Goal: Obtain resource: Download file/media

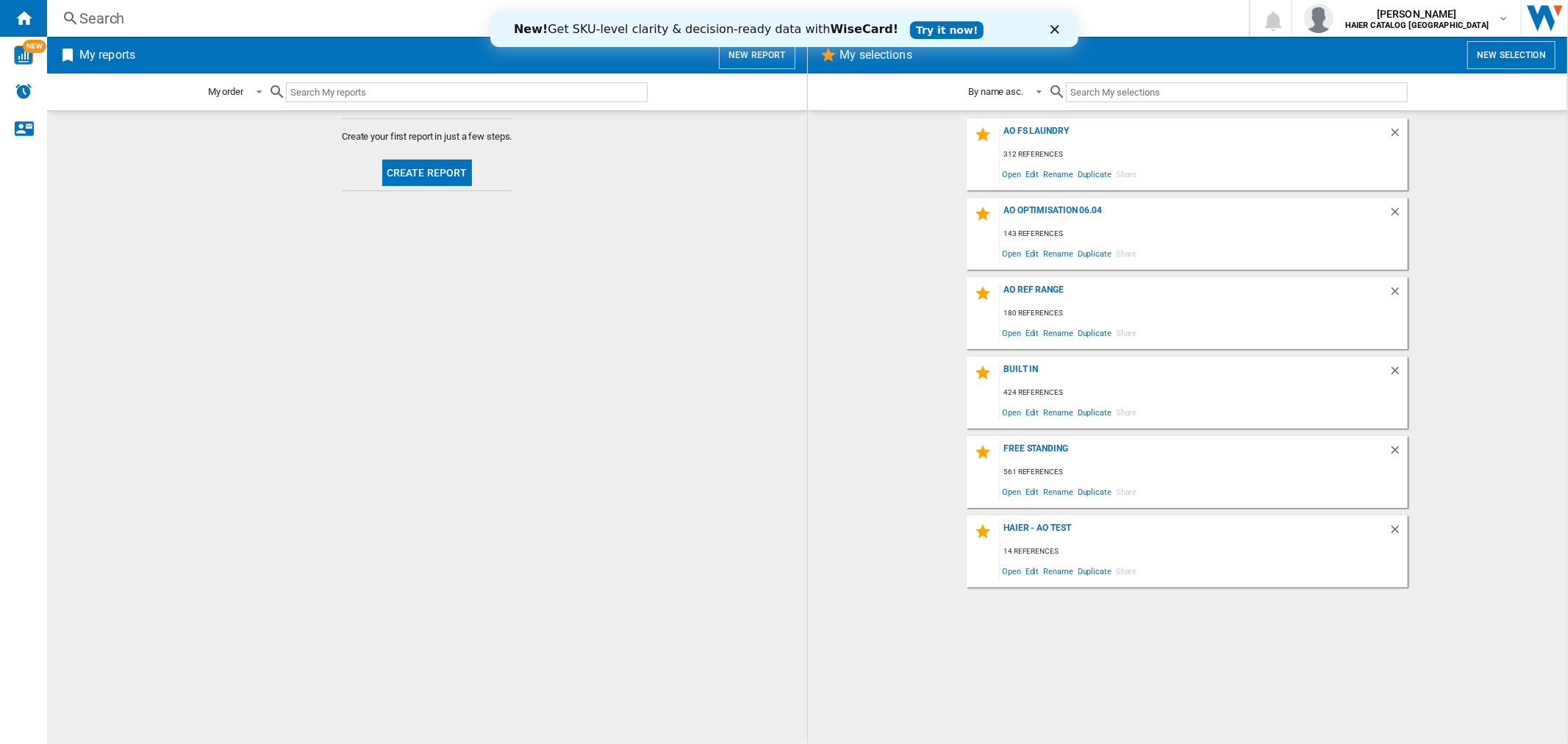
click at [1053, 26] on icon "Close" at bounding box center [1054, 29] width 9 height 9
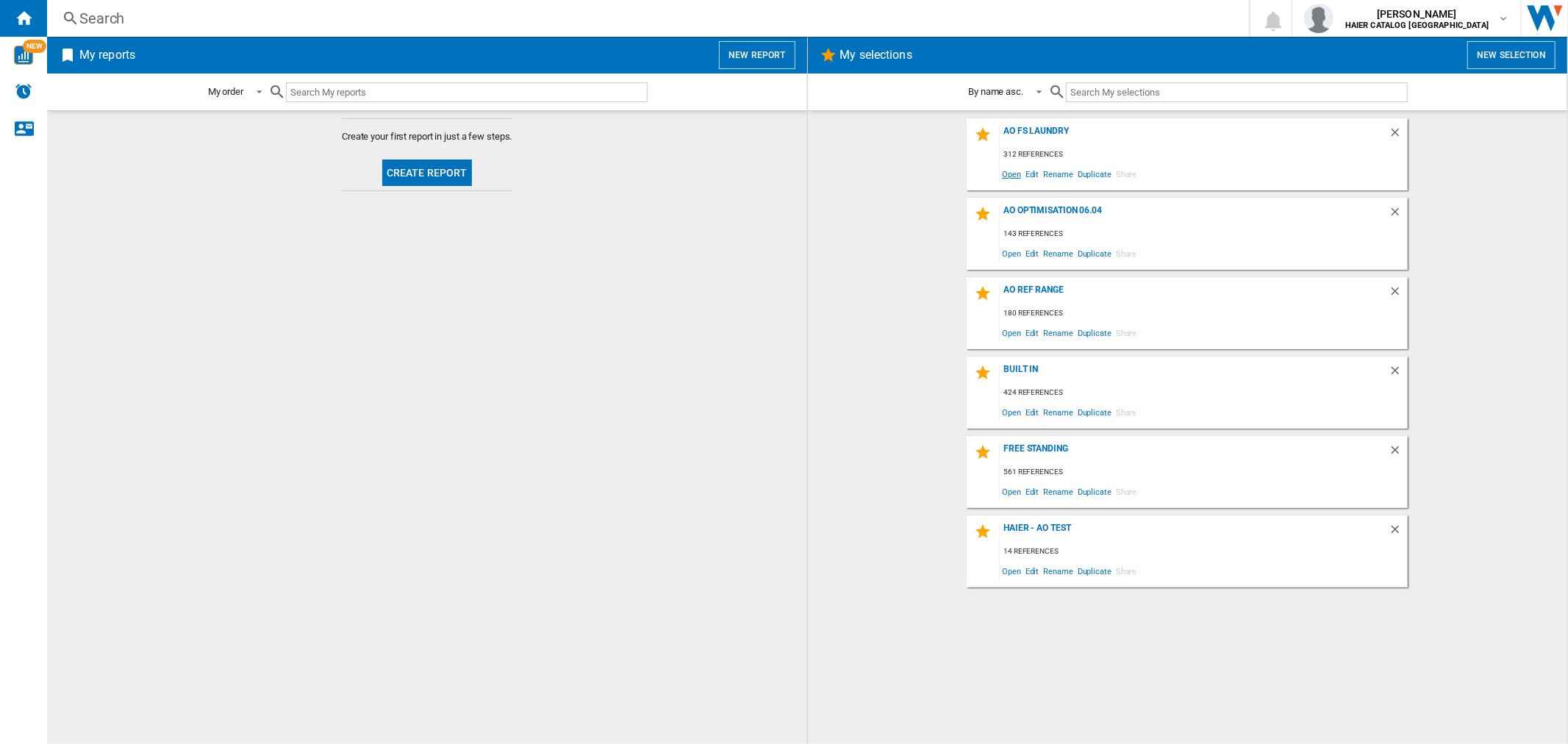
click at [1012, 175] on span "Open" at bounding box center [1012, 174] width 24 height 20
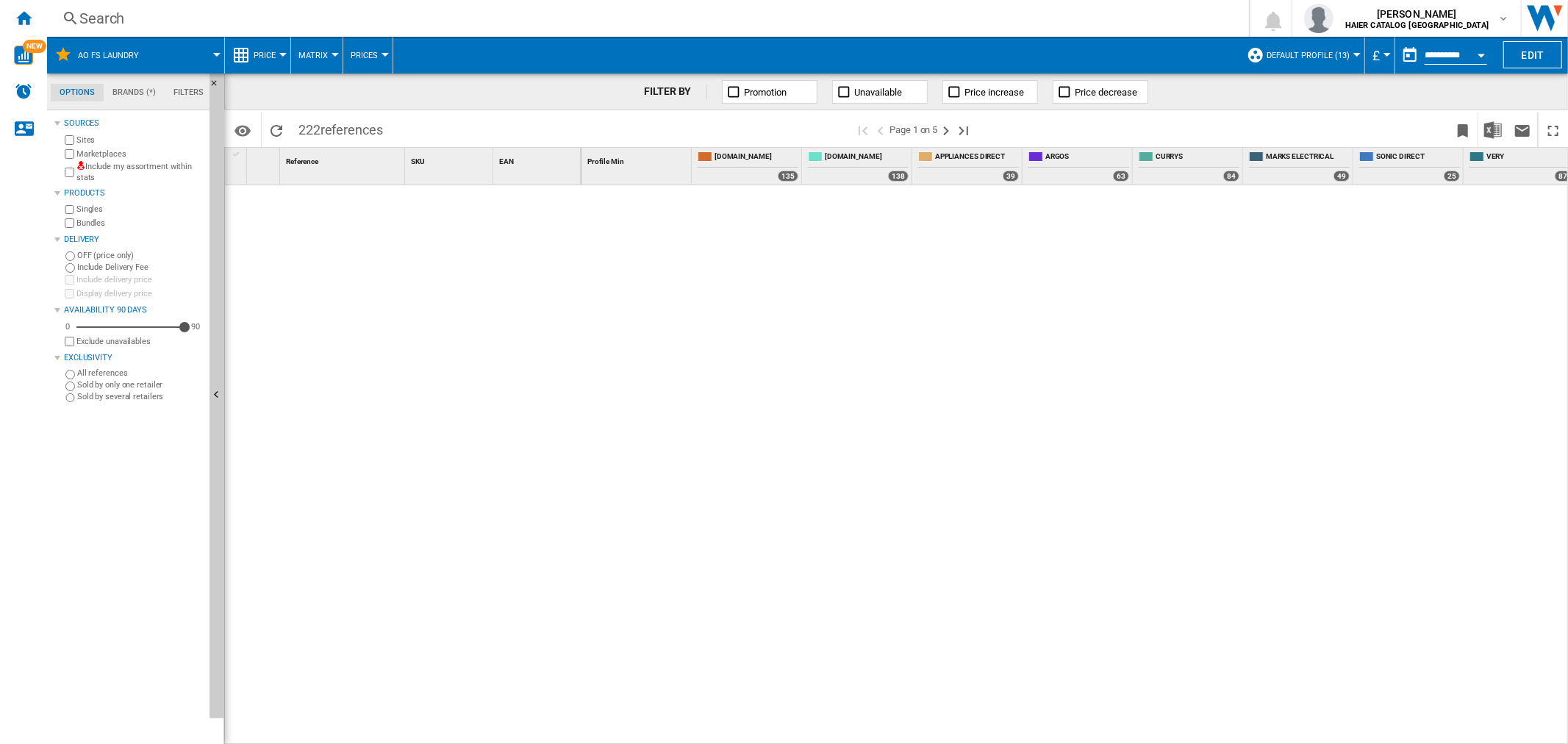
click at [1457, 55] on input "**********" at bounding box center [1456, 57] width 63 height 13
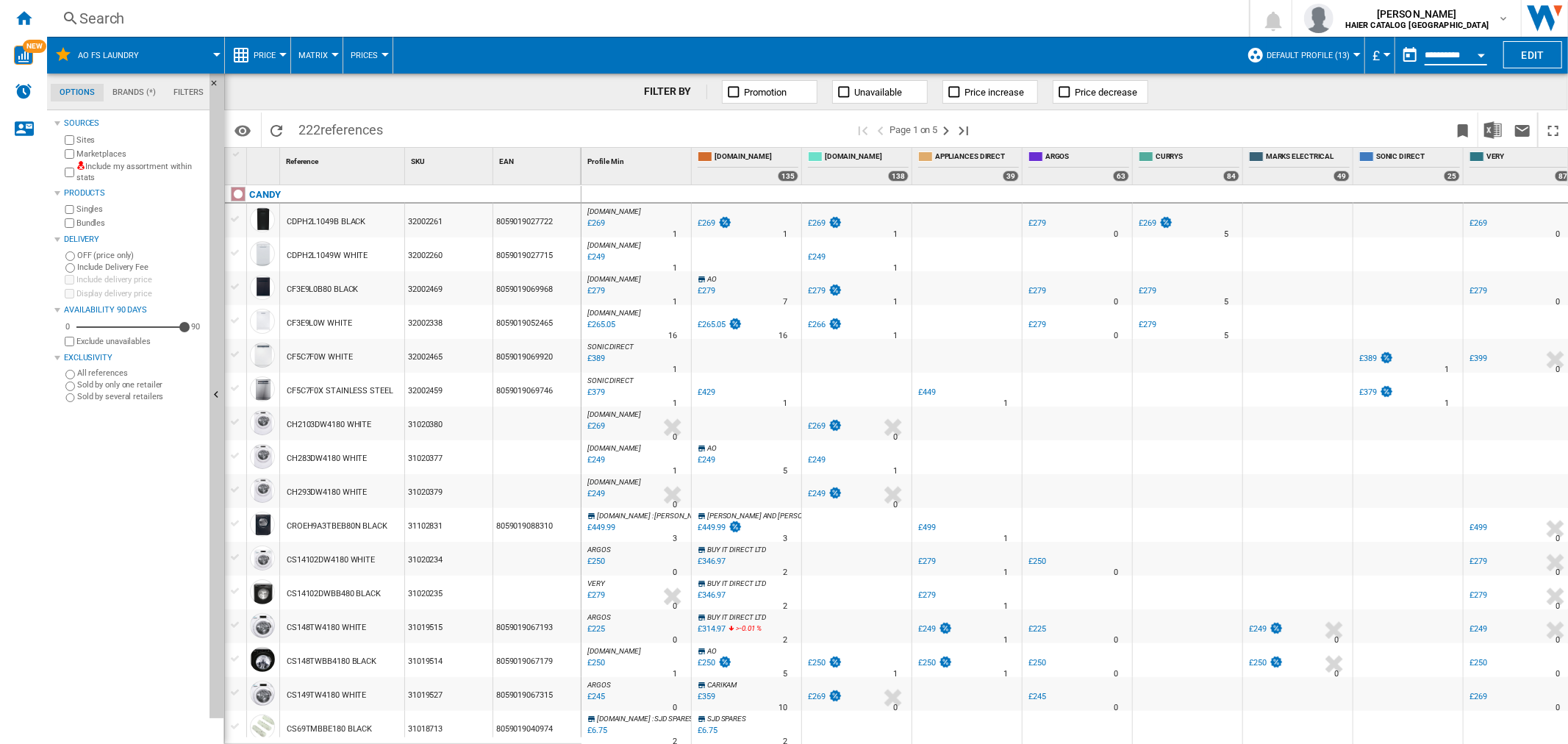
click at [1482, 56] on button "Open calendar" at bounding box center [1482, 53] width 26 height 26
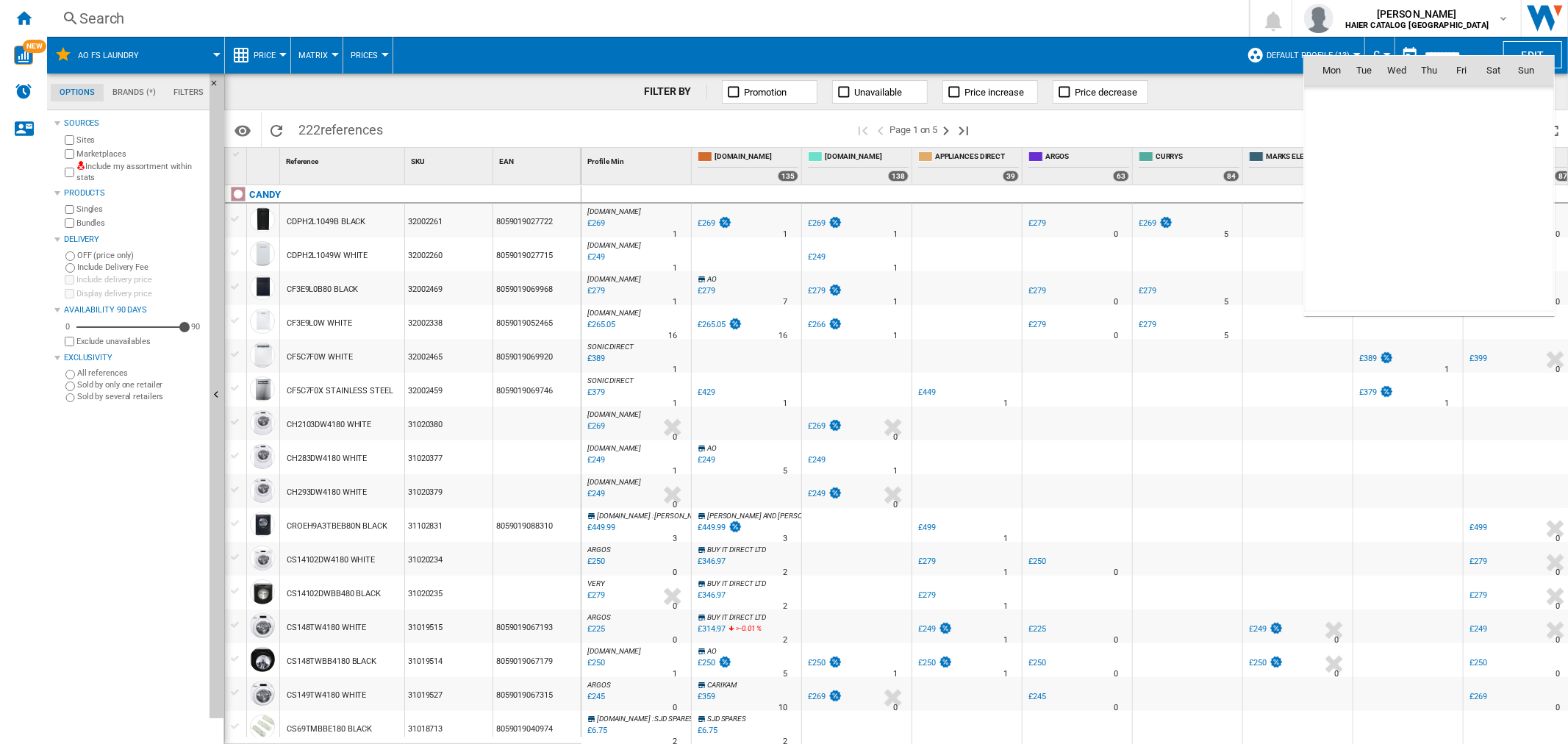
scroll to position [7014, 0]
click at [1433, 130] on span "2" at bounding box center [1429, 135] width 29 height 29
type input "**********"
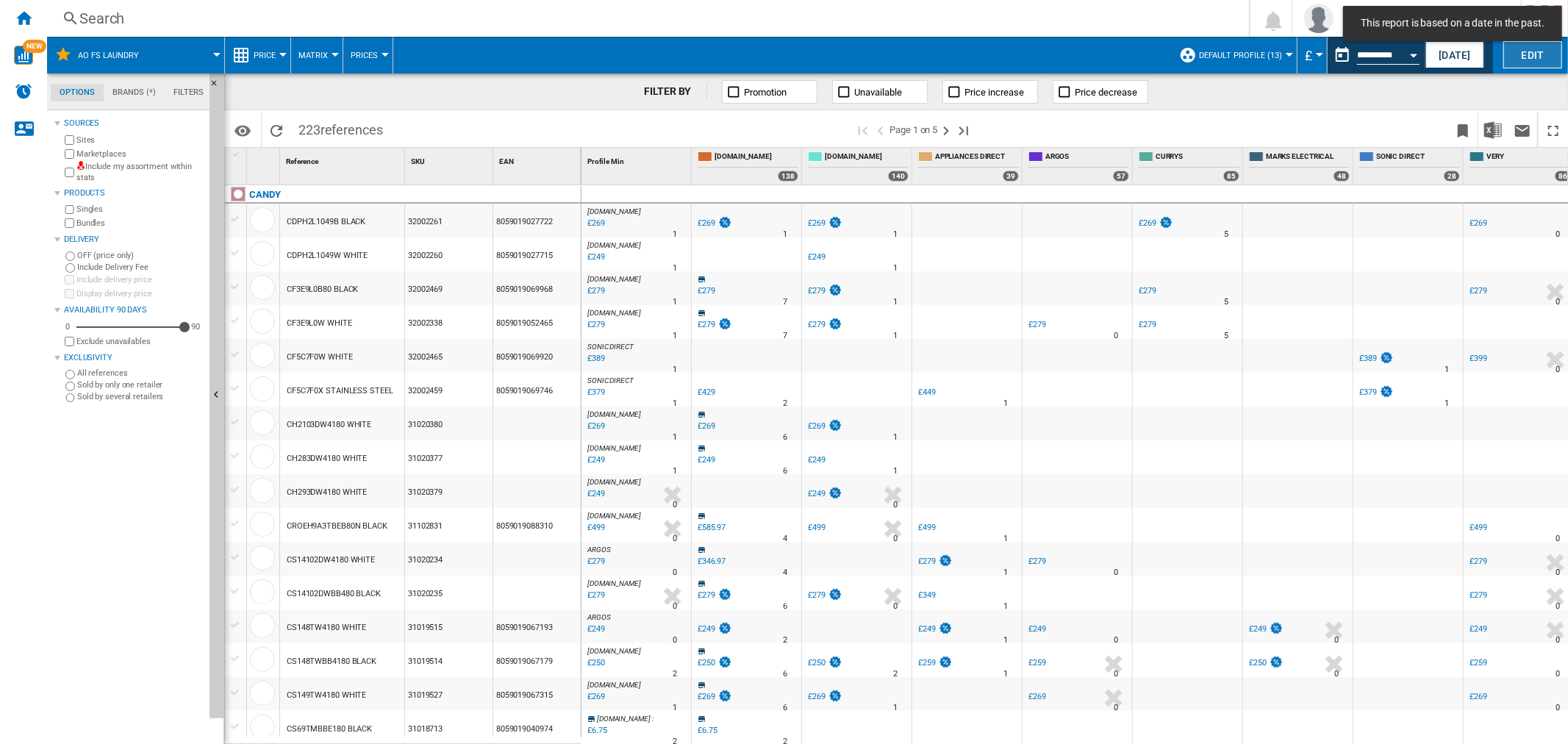
click at [1552, 55] on button "Edit" at bounding box center [1533, 54] width 59 height 27
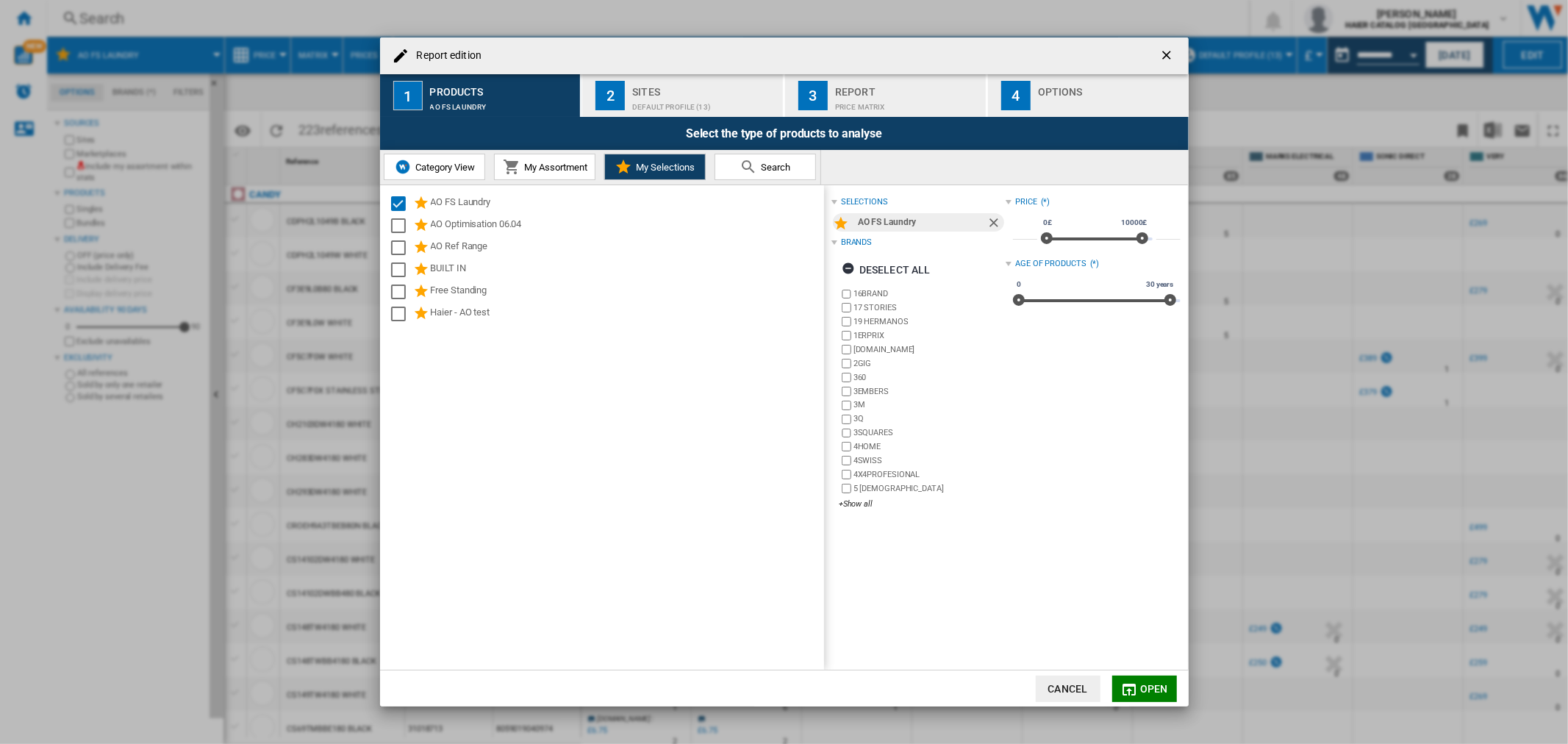
click at [719, 93] on div "Sites" at bounding box center [705, 87] width 145 height 16
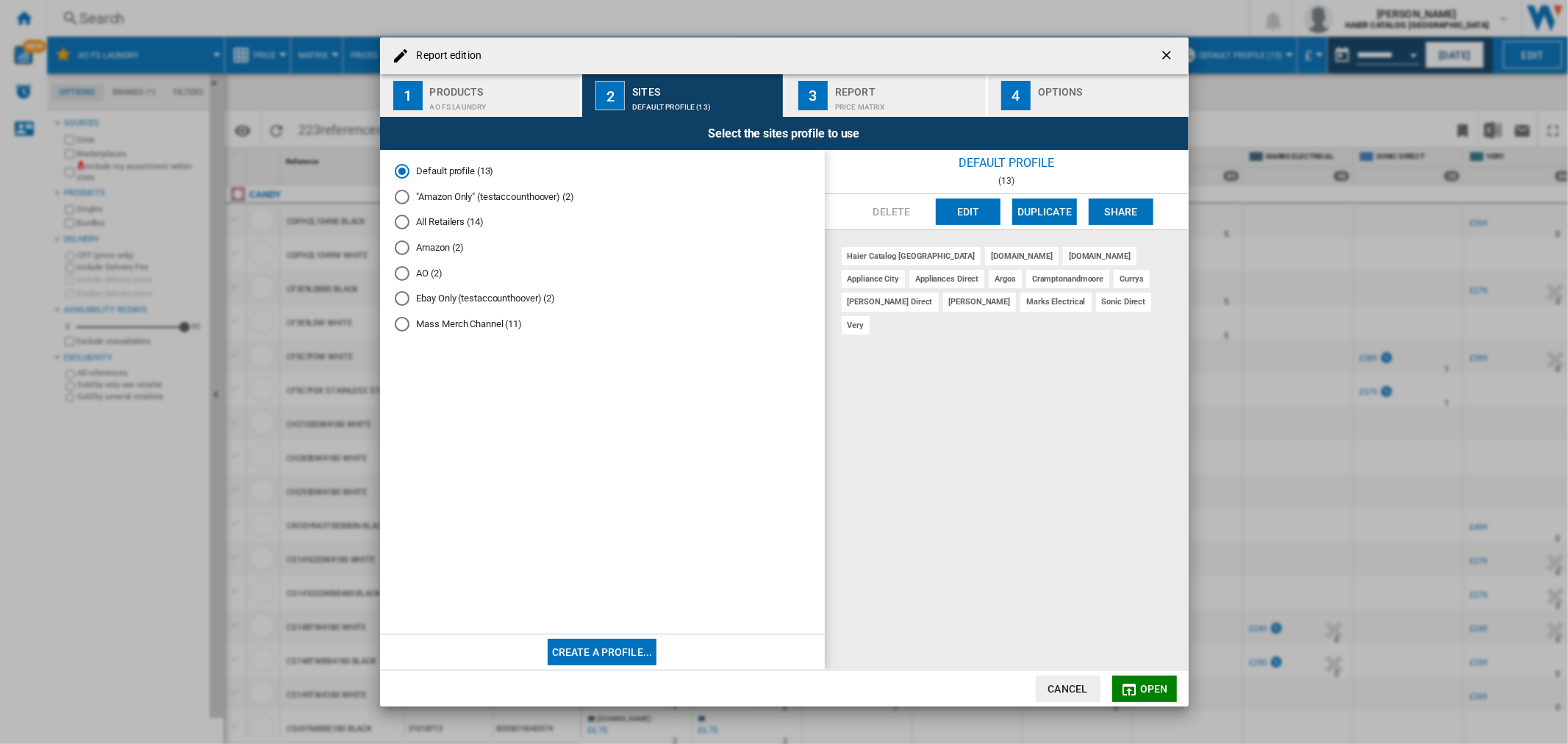
click at [419, 269] on md-radio-button "AO (2)" at bounding box center [602, 272] width 415 height 14
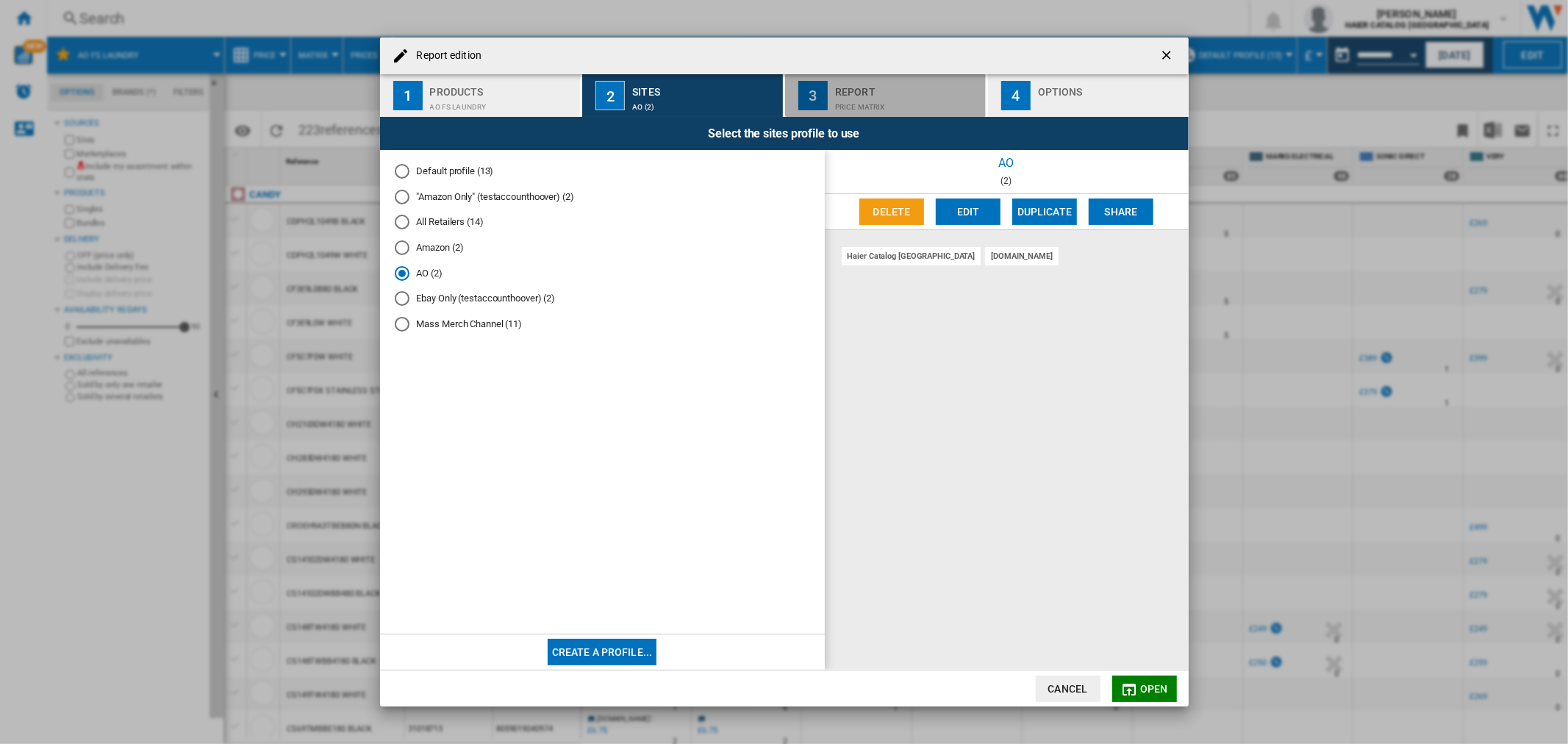
click at [918, 96] on div "Price Matrix" at bounding box center [908, 103] width 145 height 16
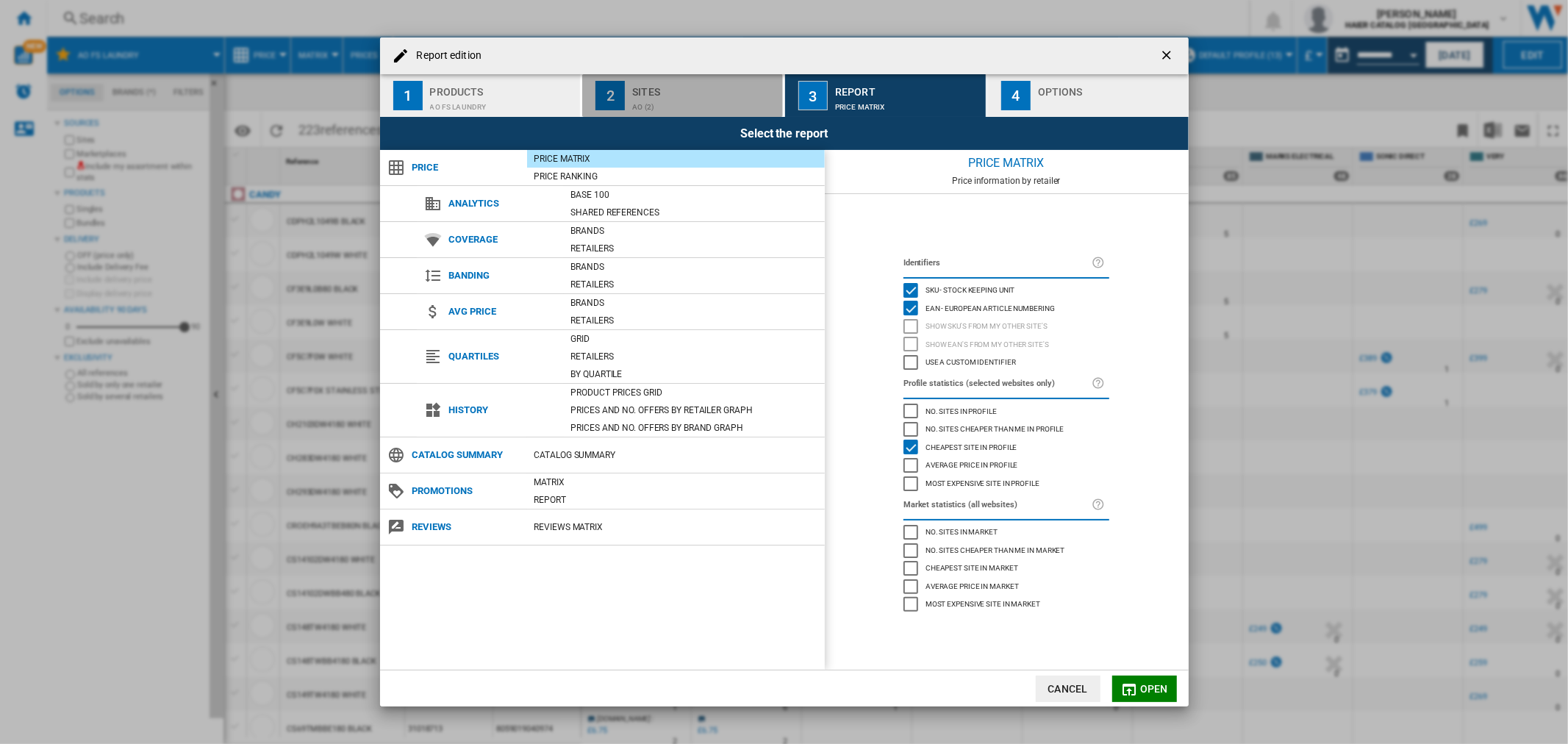
click at [686, 106] on div "AO (2)" at bounding box center [705, 103] width 145 height 16
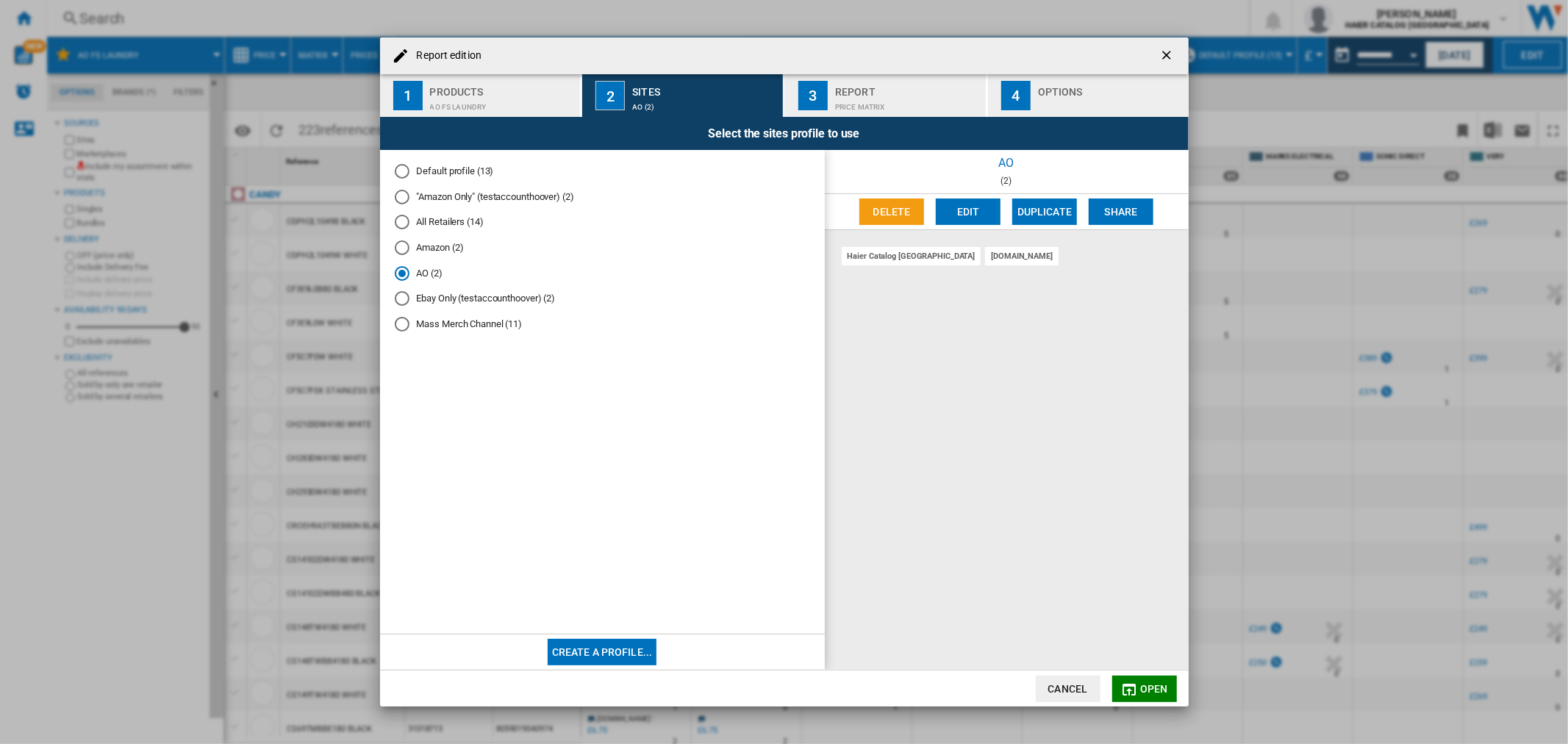
click at [864, 113] on button "3 Report Price Matrix" at bounding box center [887, 95] width 202 height 42
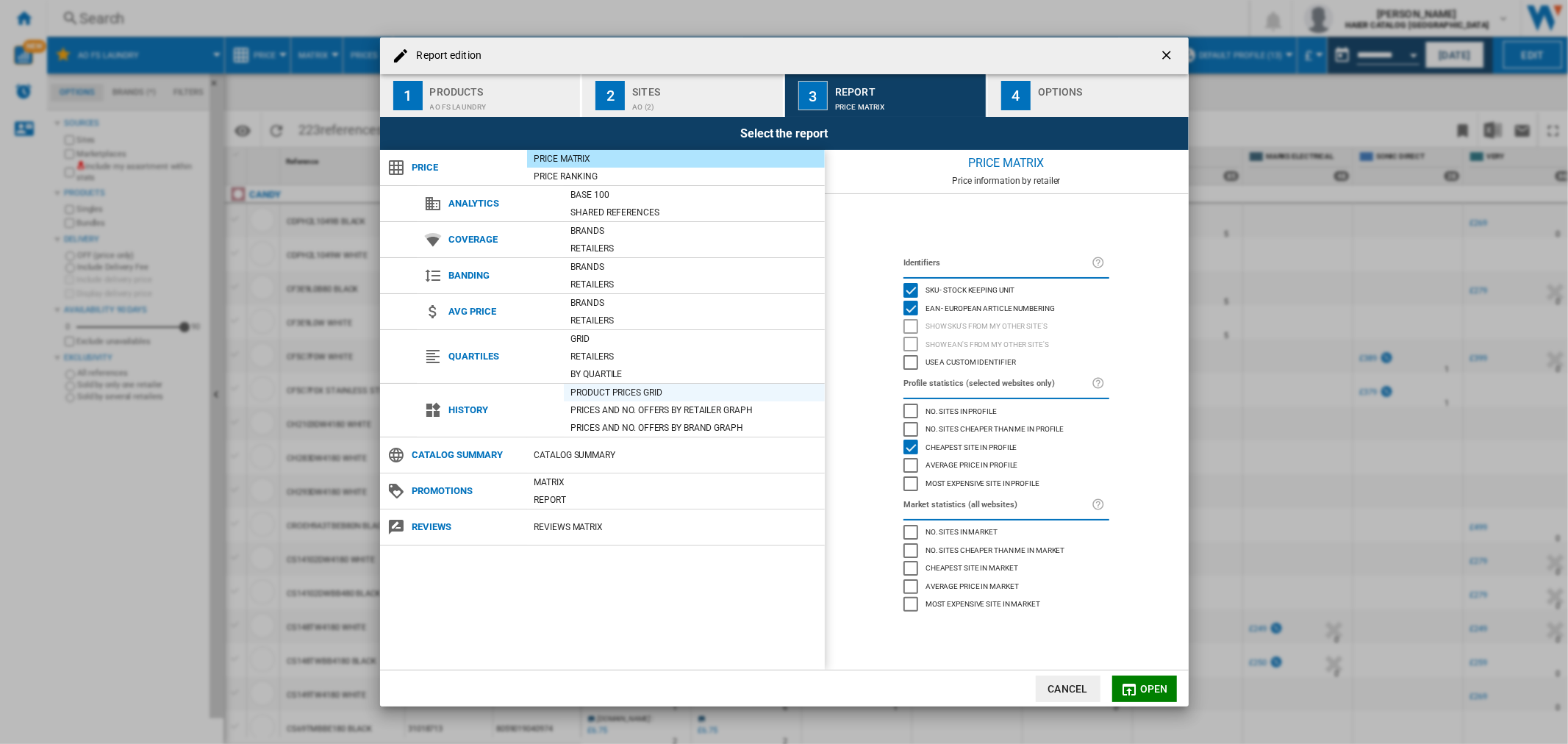
click at [667, 388] on div "Product prices grid" at bounding box center [694, 392] width 261 height 15
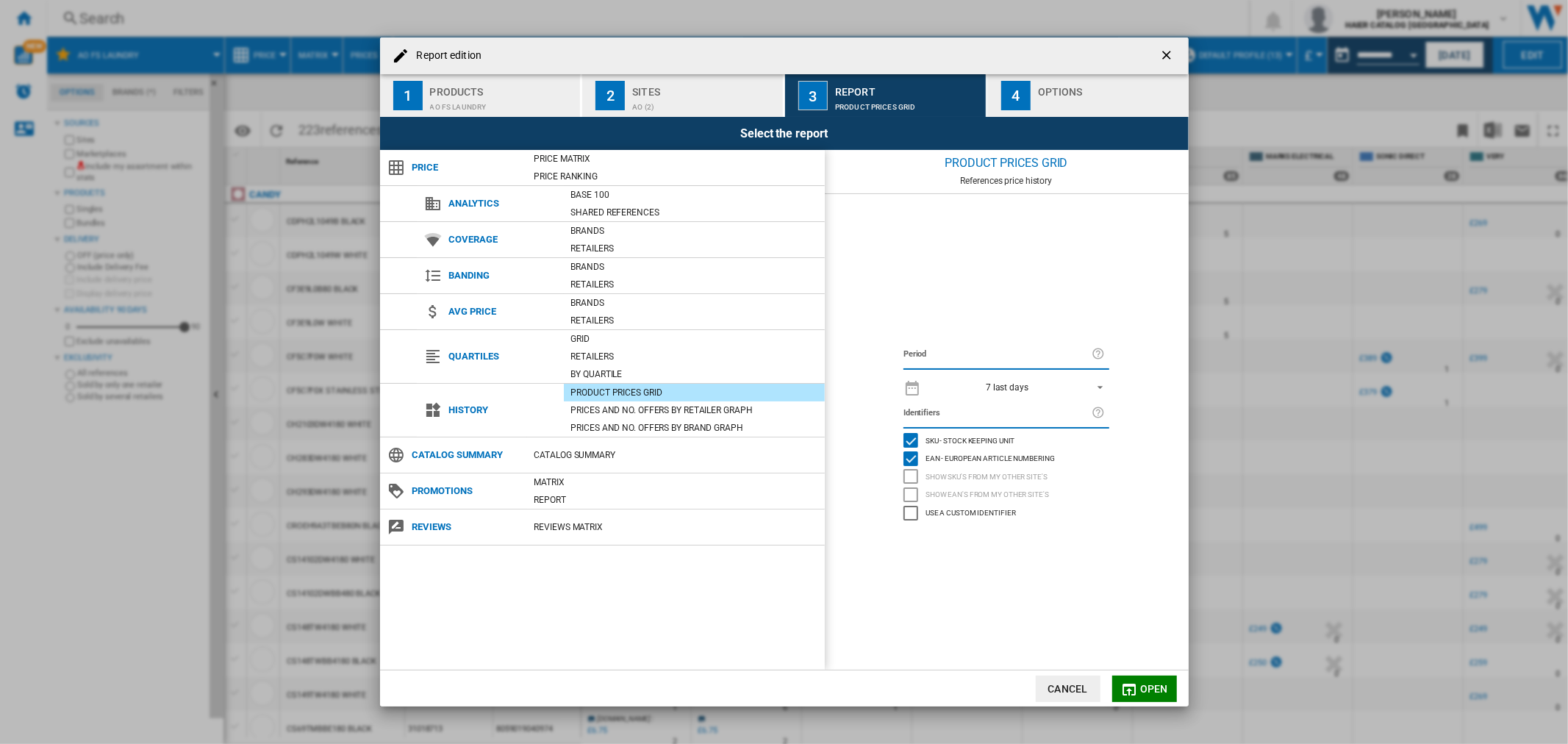
click at [1070, 379] on md-select-value "7 last days" at bounding box center [1019, 386] width 181 height 20
click at [1015, 358] on md-option "1 day" at bounding box center [1021, 365] width 205 height 22
click at [1157, 684] on span "Open" at bounding box center [1154, 689] width 28 height 11
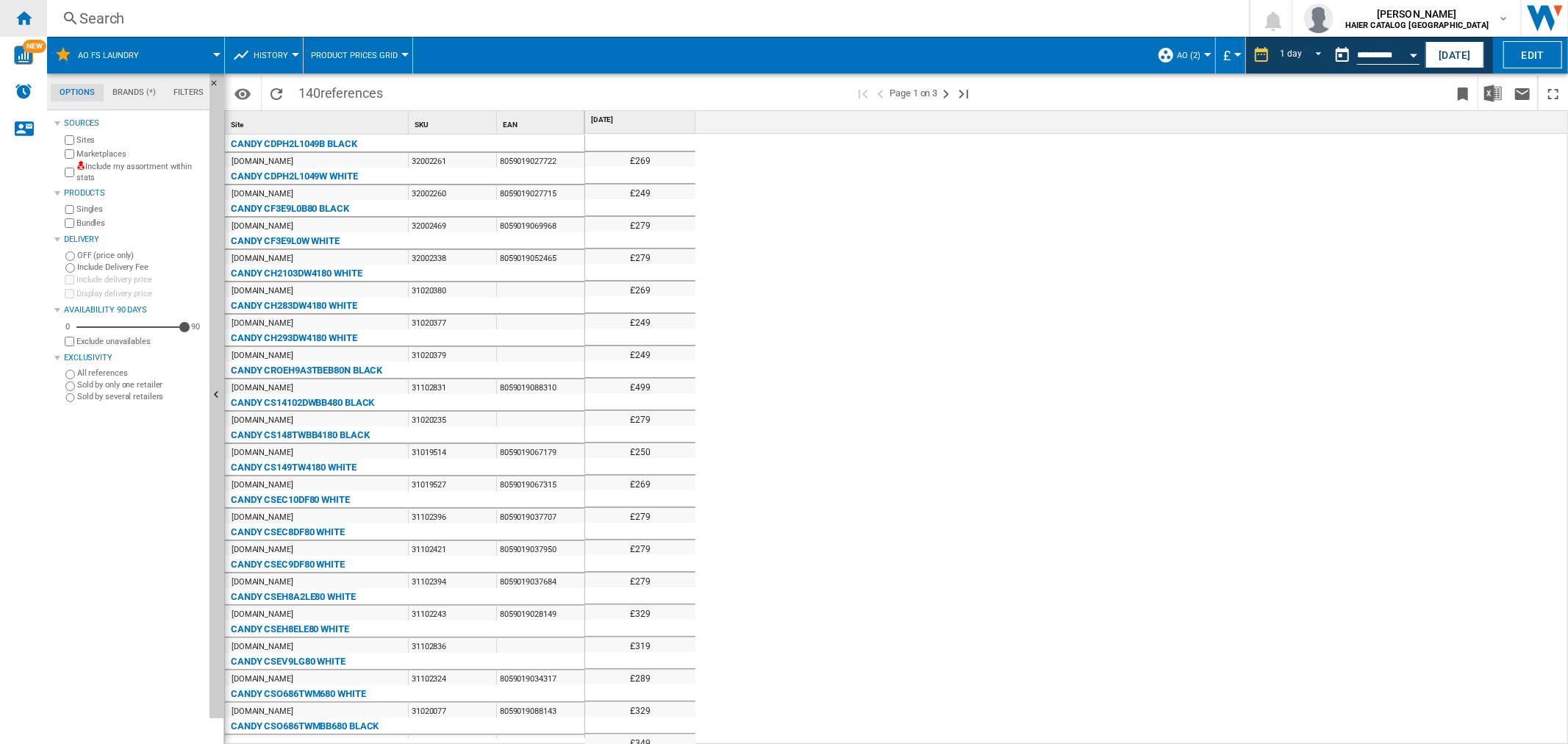
click at [11, 6] on div "Home" at bounding box center [24, 18] width 47 height 37
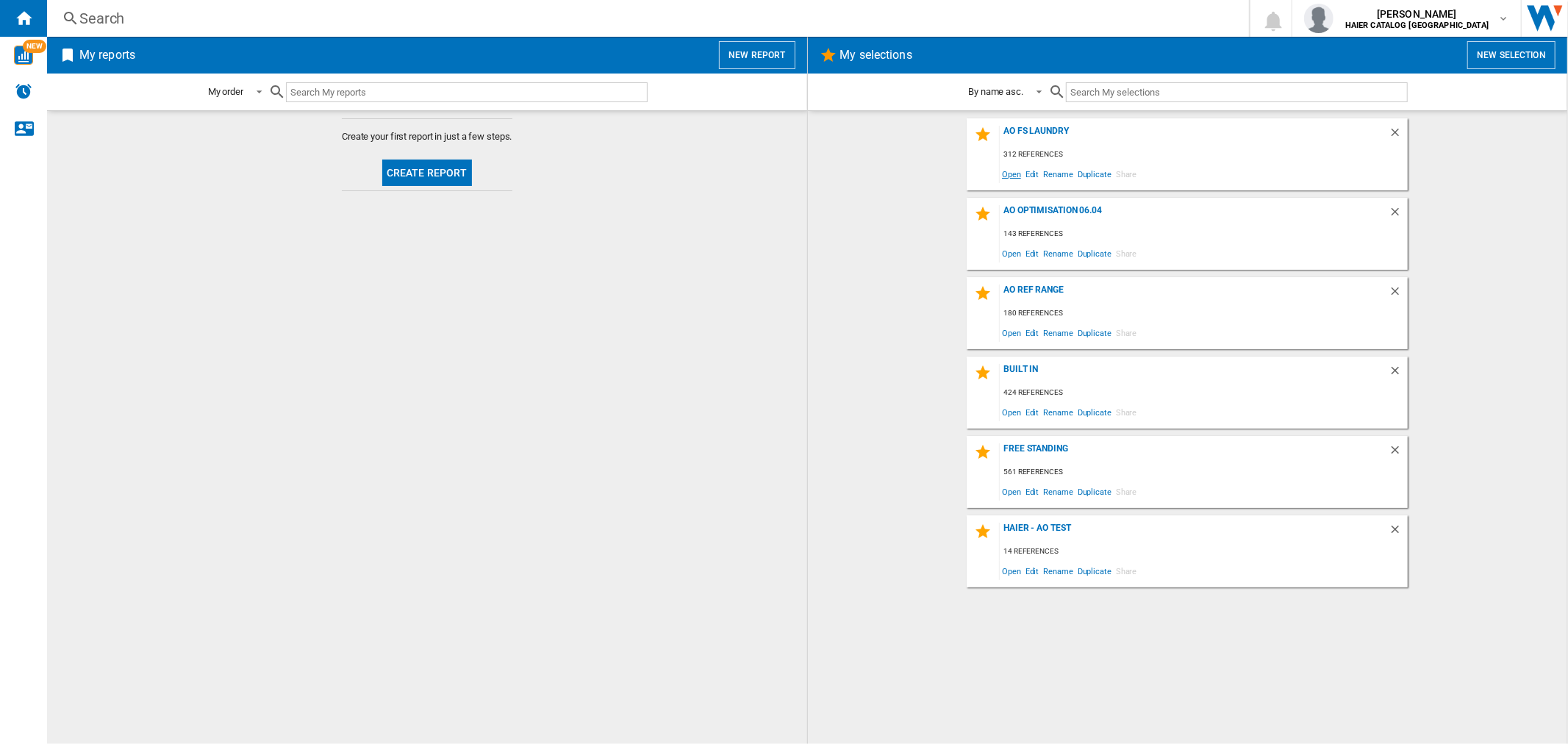
click at [1008, 179] on span "Open" at bounding box center [1012, 174] width 24 height 20
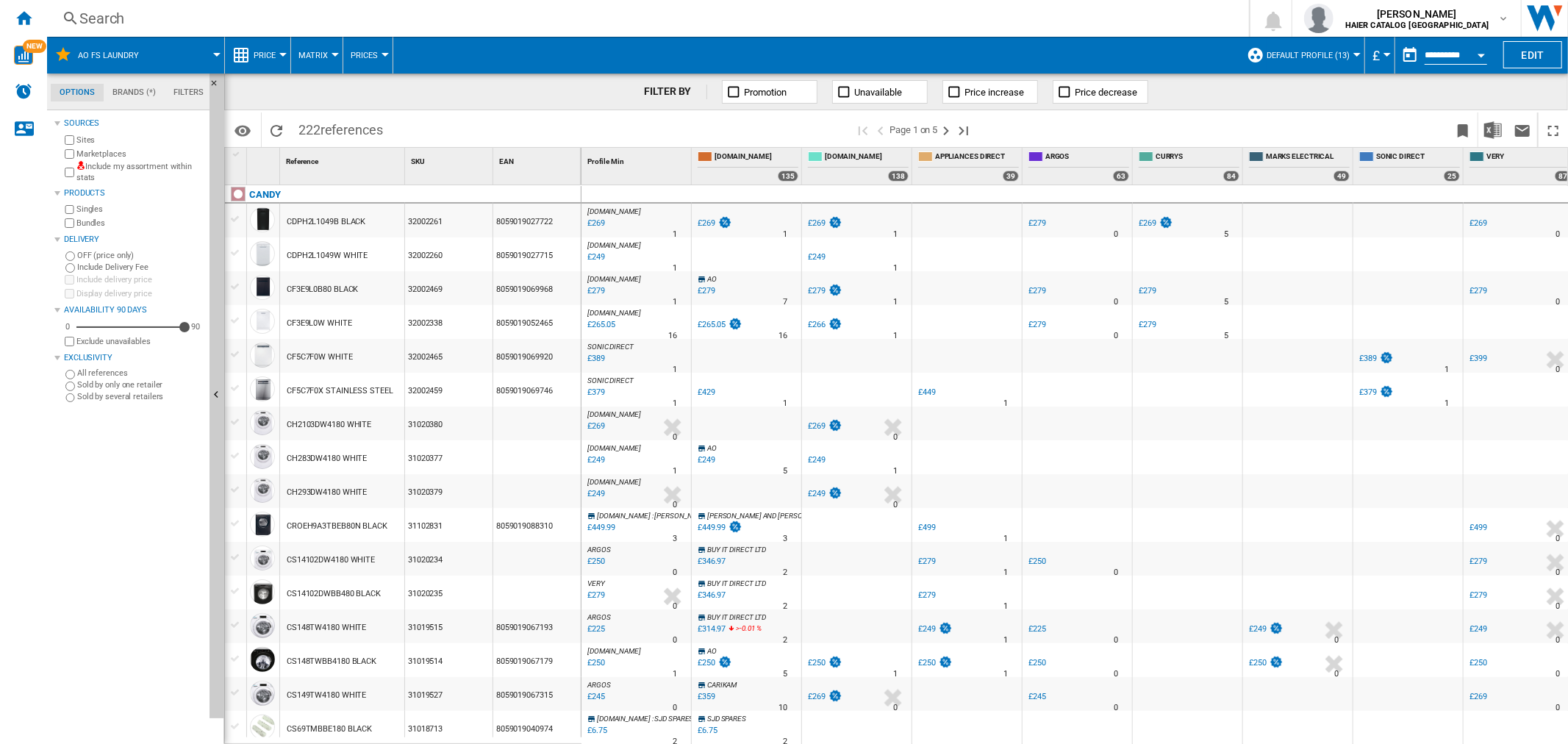
click at [1486, 48] on button "Open calendar" at bounding box center [1482, 53] width 26 height 26
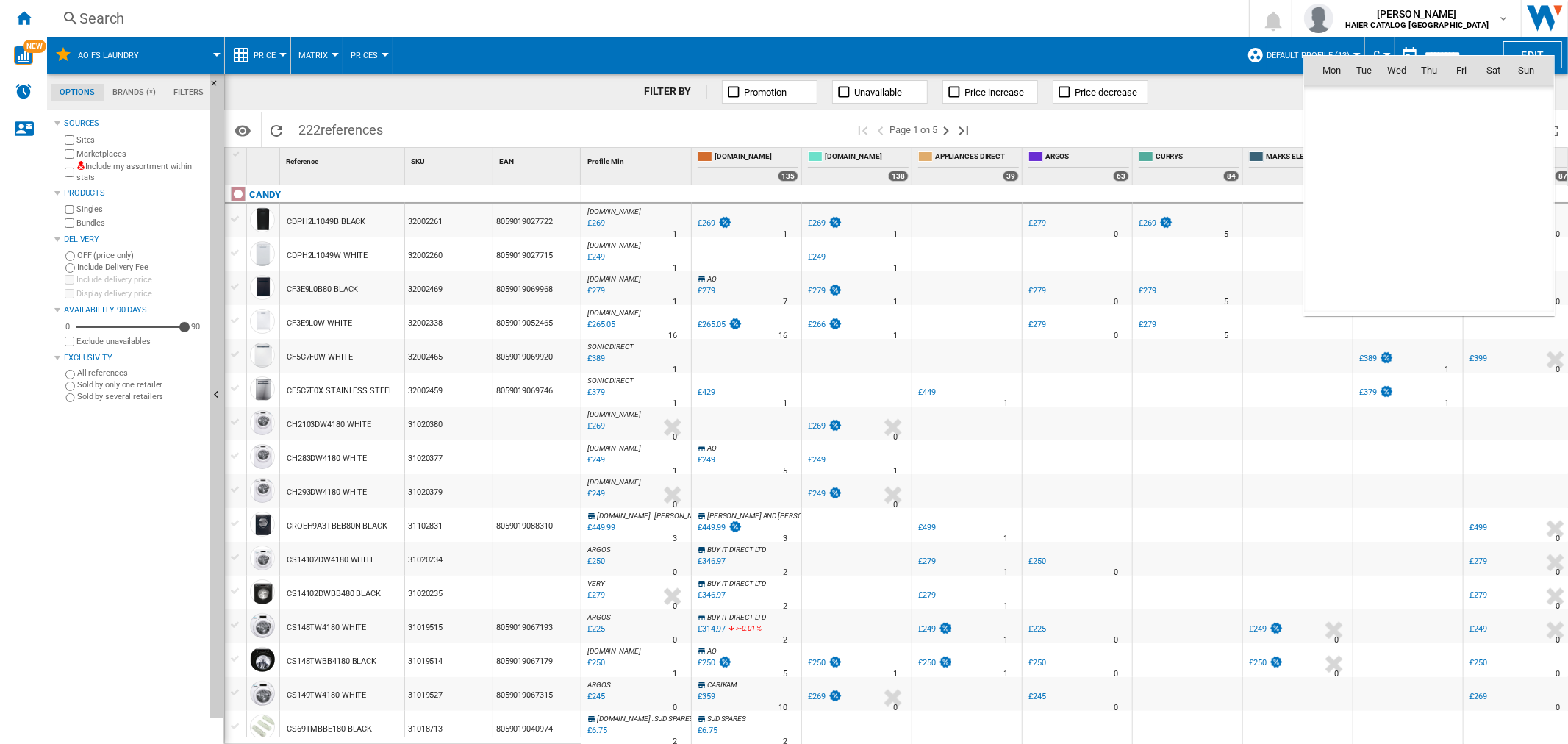
scroll to position [7014, 0]
click at [1439, 140] on span "2" at bounding box center [1429, 135] width 29 height 29
type input "**********"
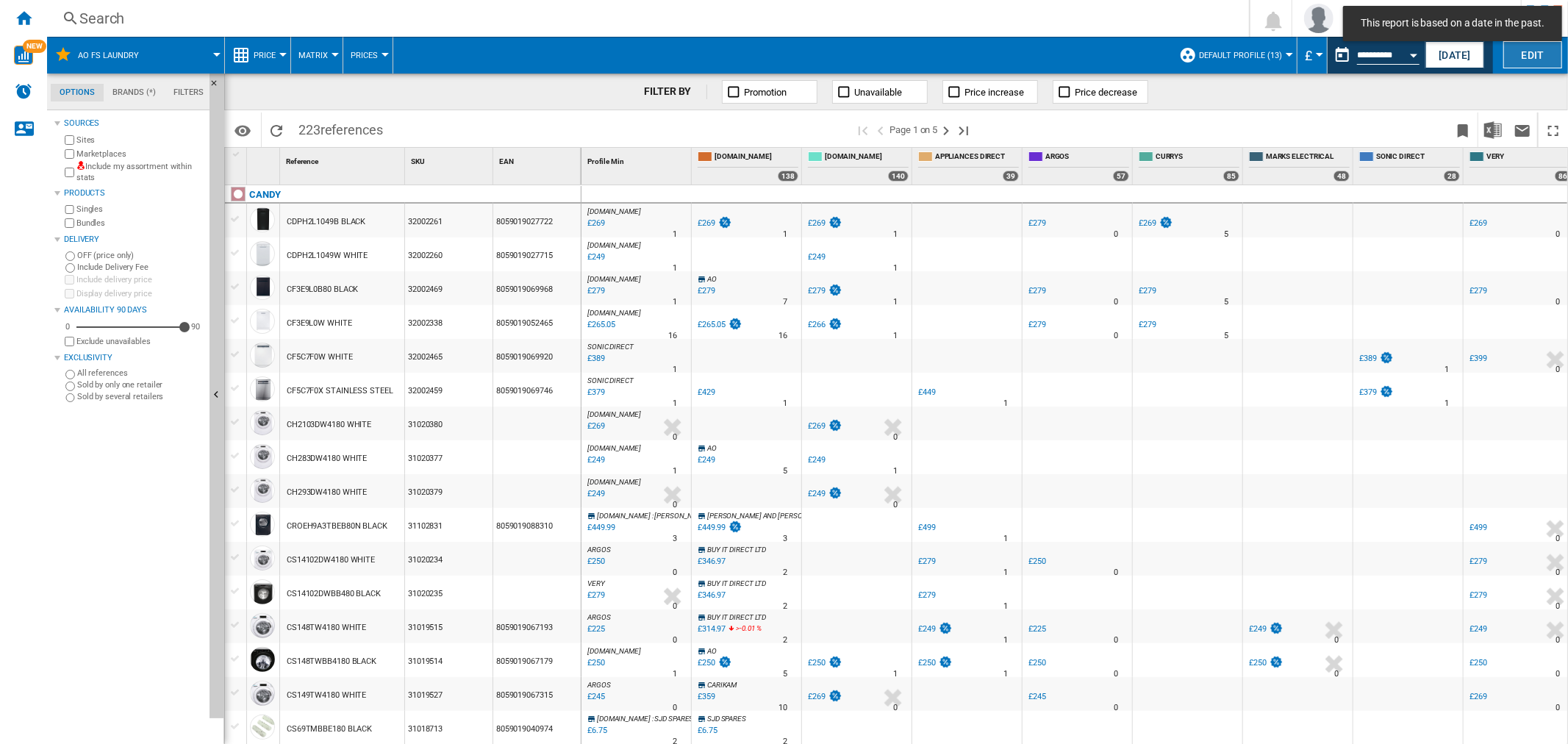
click at [1544, 57] on button "Edit" at bounding box center [1533, 54] width 59 height 27
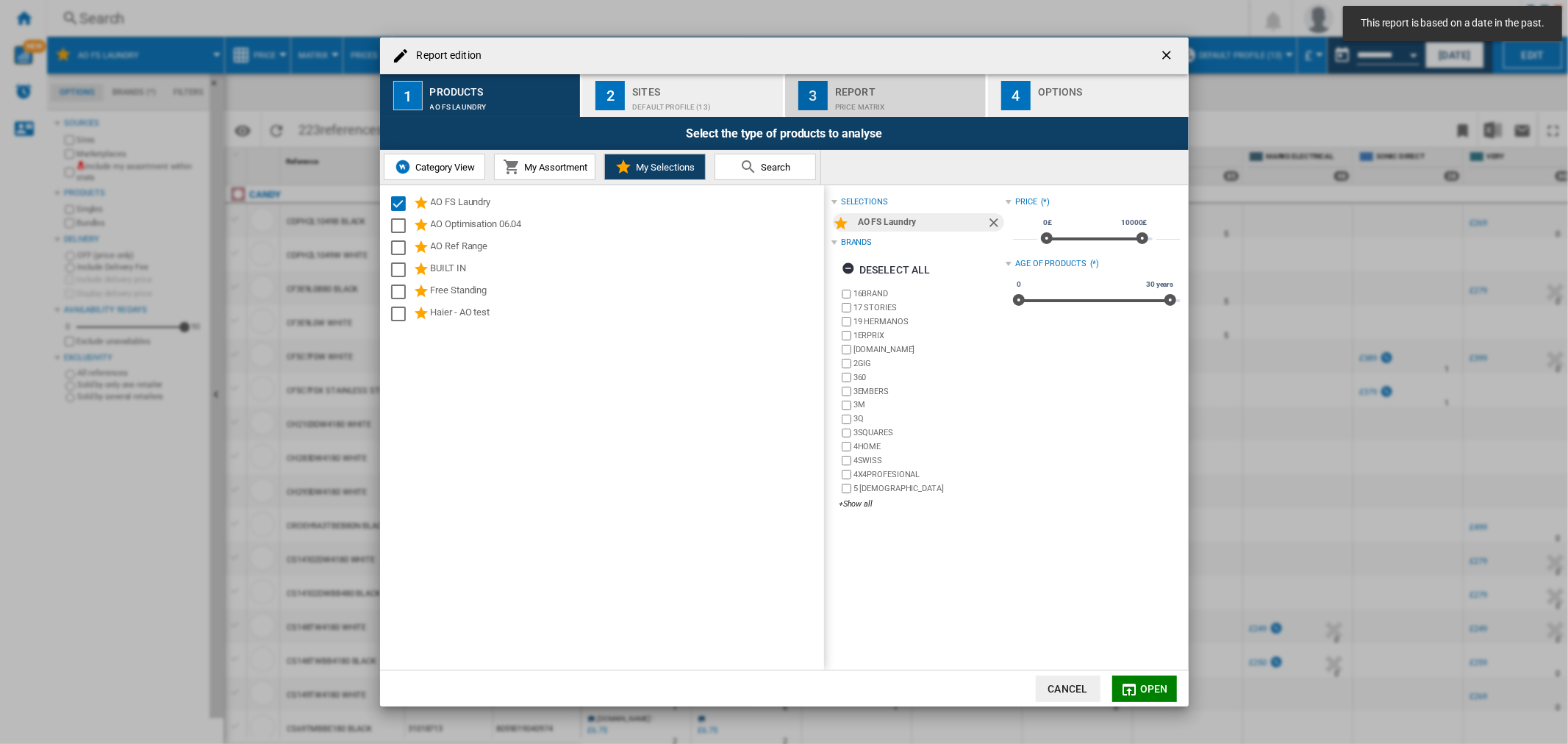
click at [879, 81] on div "Report" at bounding box center [908, 87] width 145 height 16
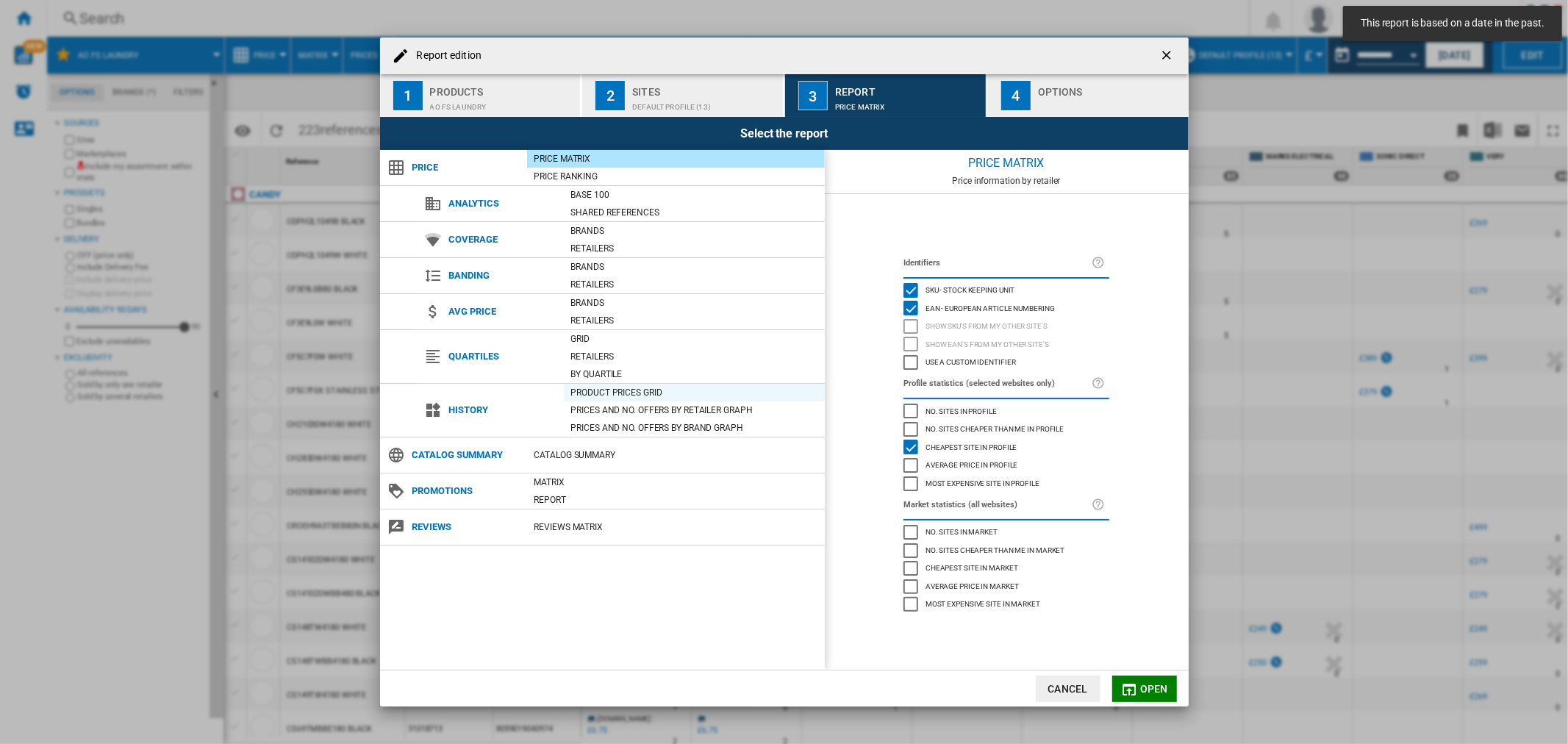
click at [618, 391] on div "Product prices grid" at bounding box center [694, 392] width 261 height 15
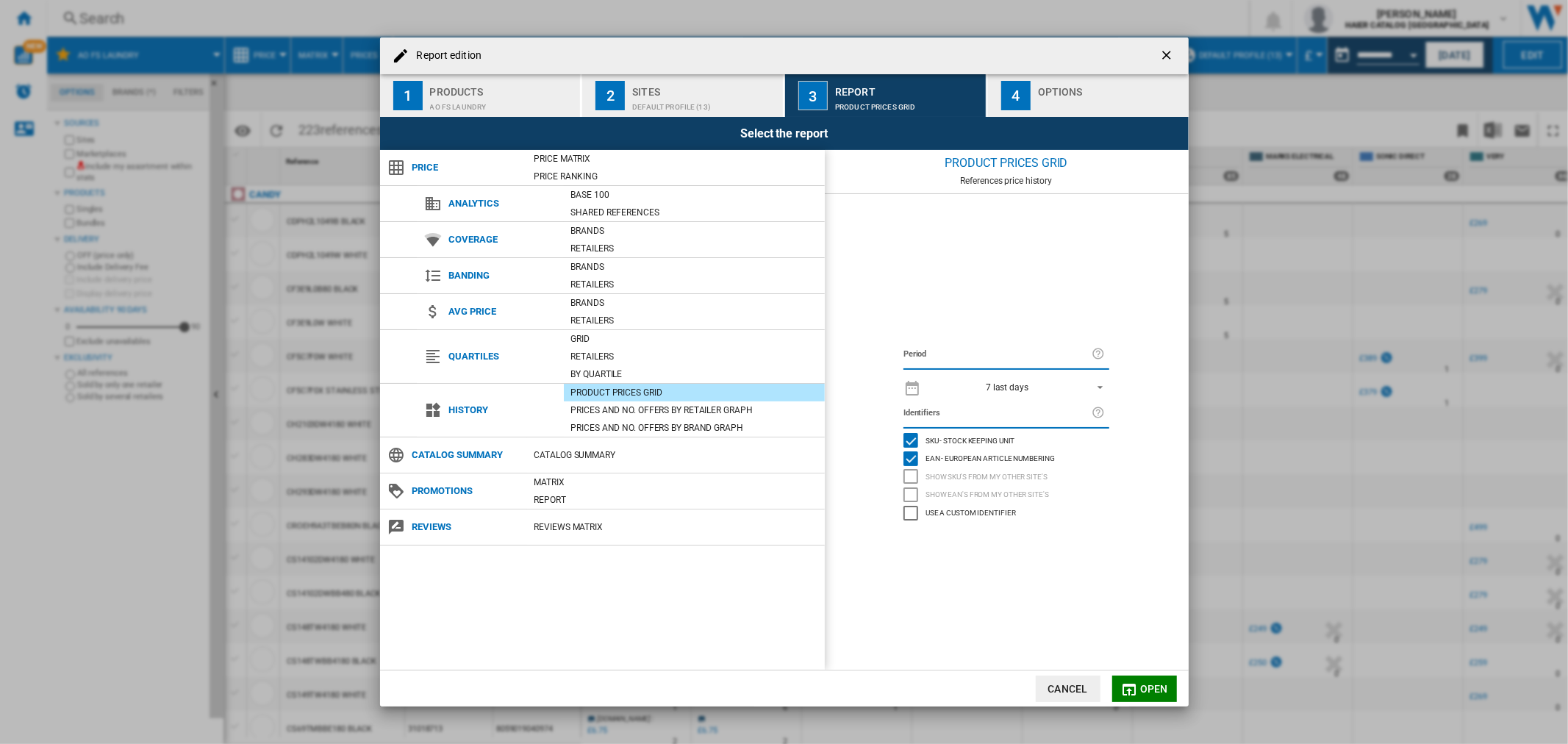
click at [979, 391] on span "7 last days" at bounding box center [1007, 388] width 154 height 12
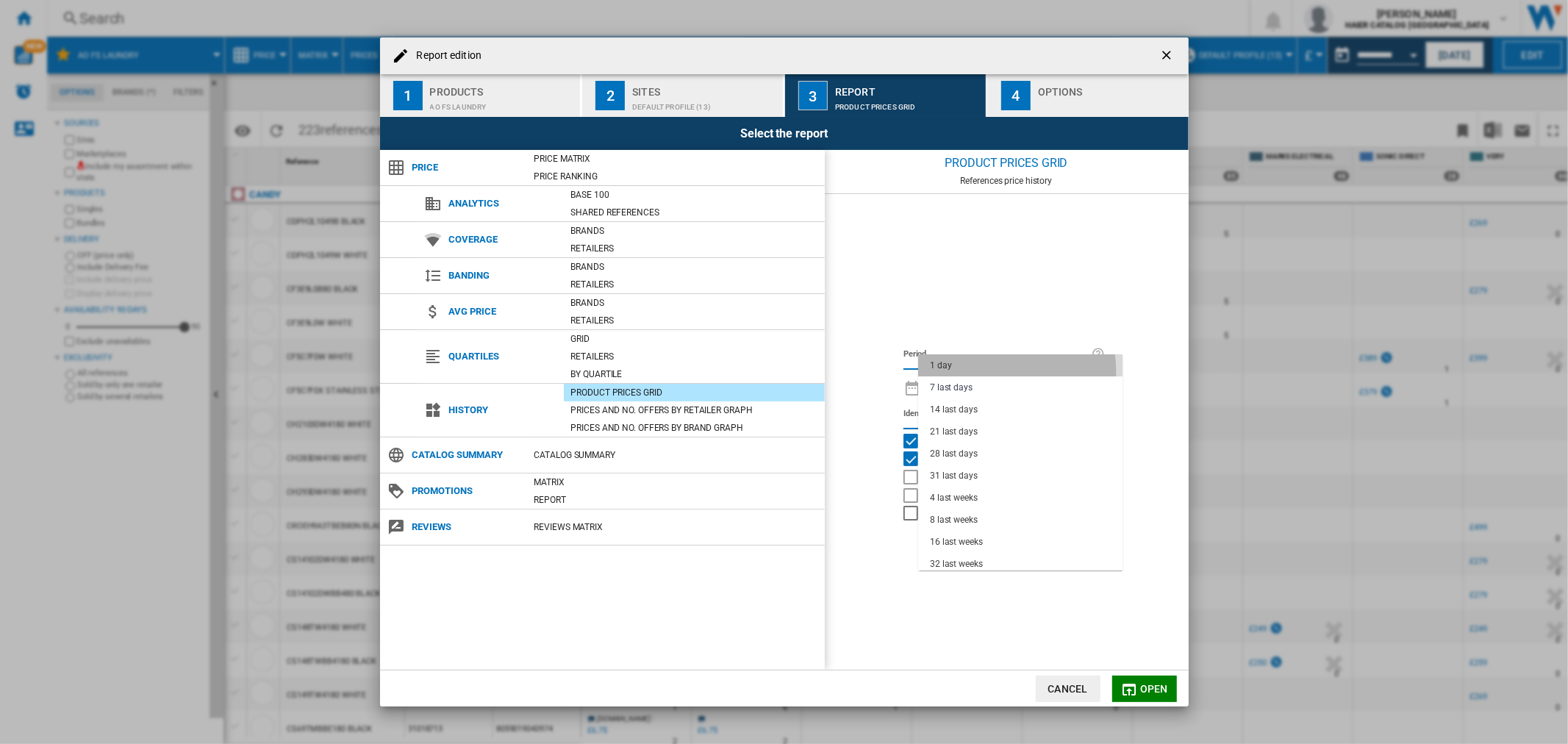
click at [986, 371] on md-option "1 day" at bounding box center [1021, 365] width 205 height 22
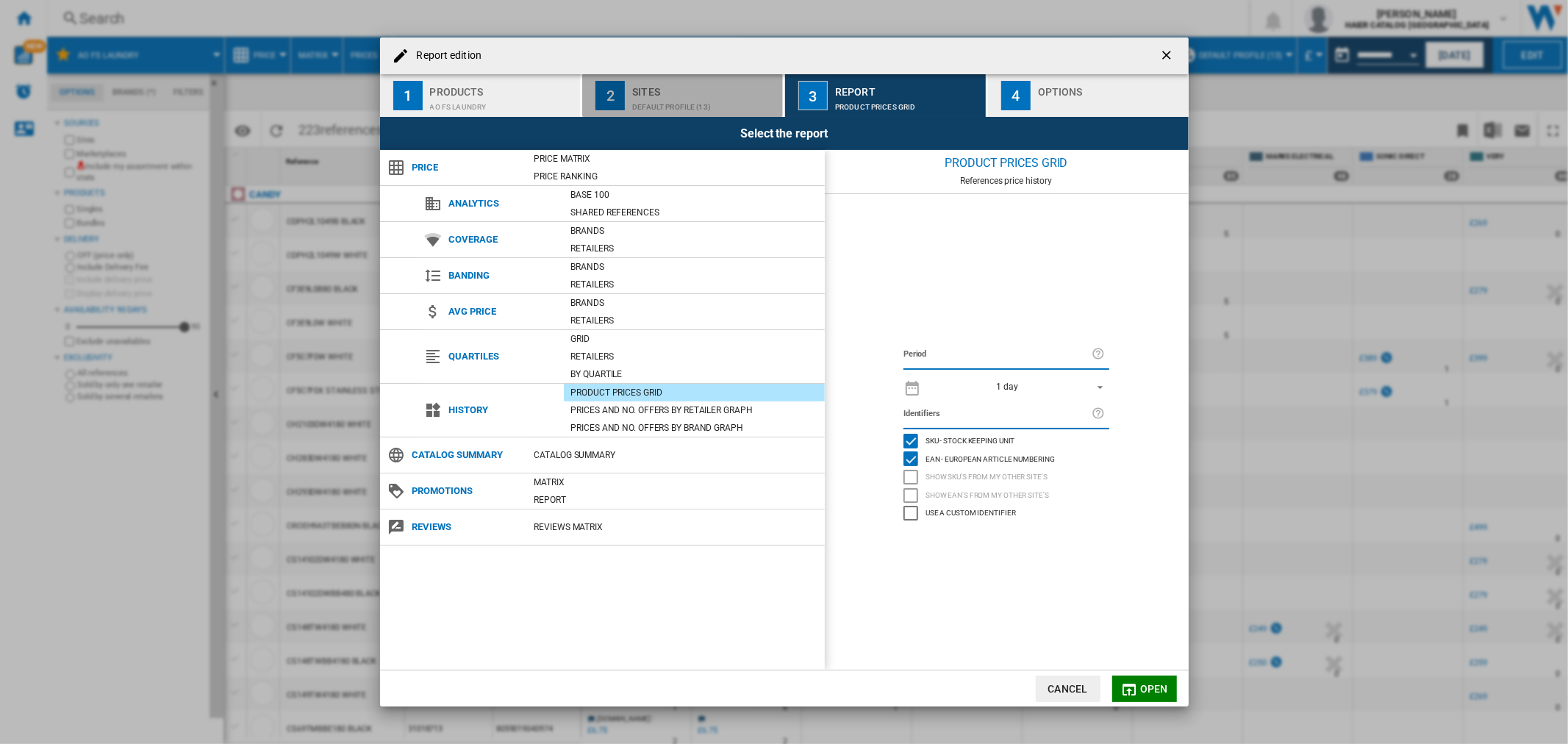
click at [737, 101] on div "Default profile (13)" at bounding box center [705, 103] width 145 height 16
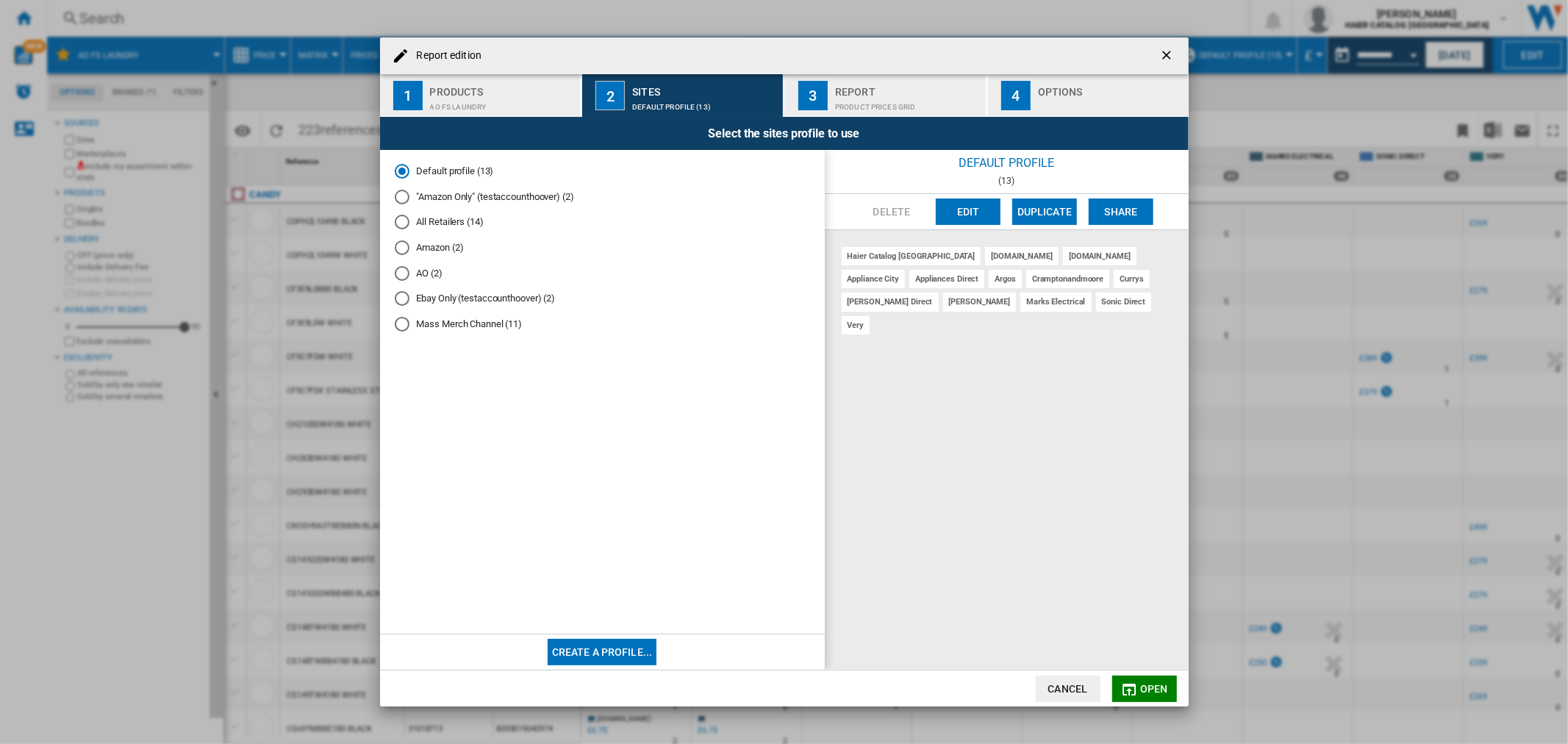
click at [423, 275] on md-radio-button "AO (2)" at bounding box center [602, 272] width 415 height 14
click at [1136, 686] on md-icon "Report edition ..." at bounding box center [1129, 690] width 18 height 18
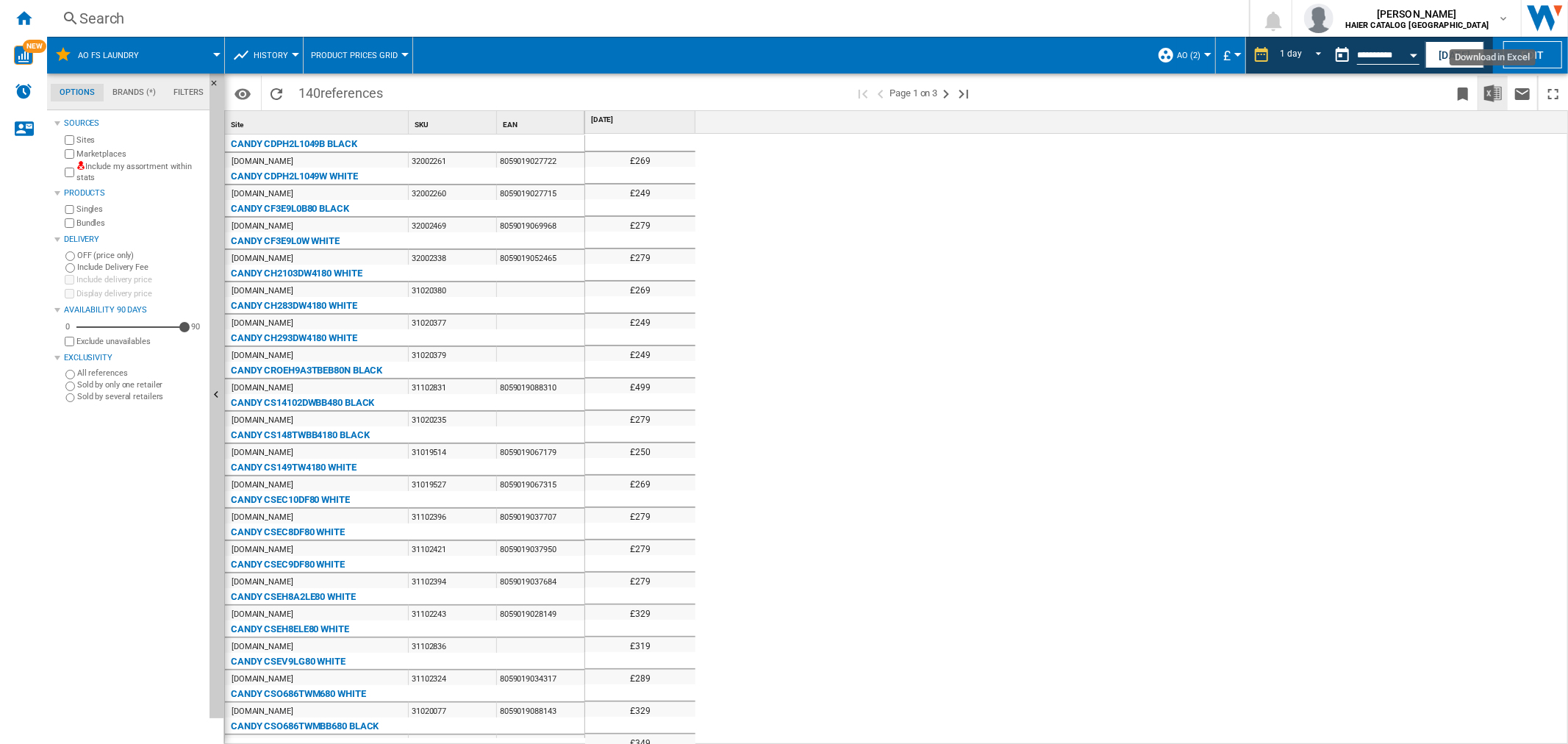
click at [1497, 93] on img "Download in Excel" at bounding box center [1494, 94] width 18 height 18
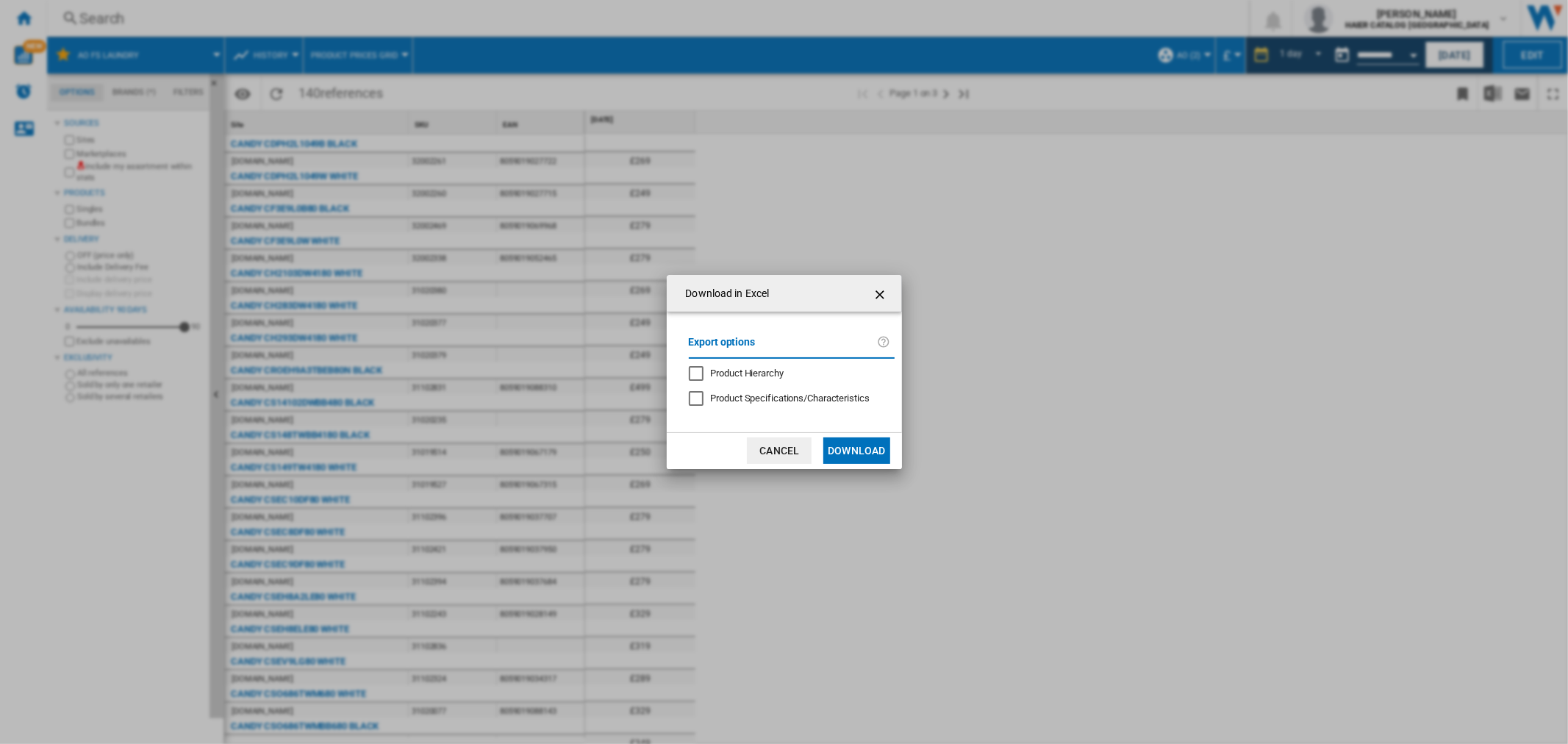
click at [850, 450] on button "Download" at bounding box center [856, 450] width 66 height 26
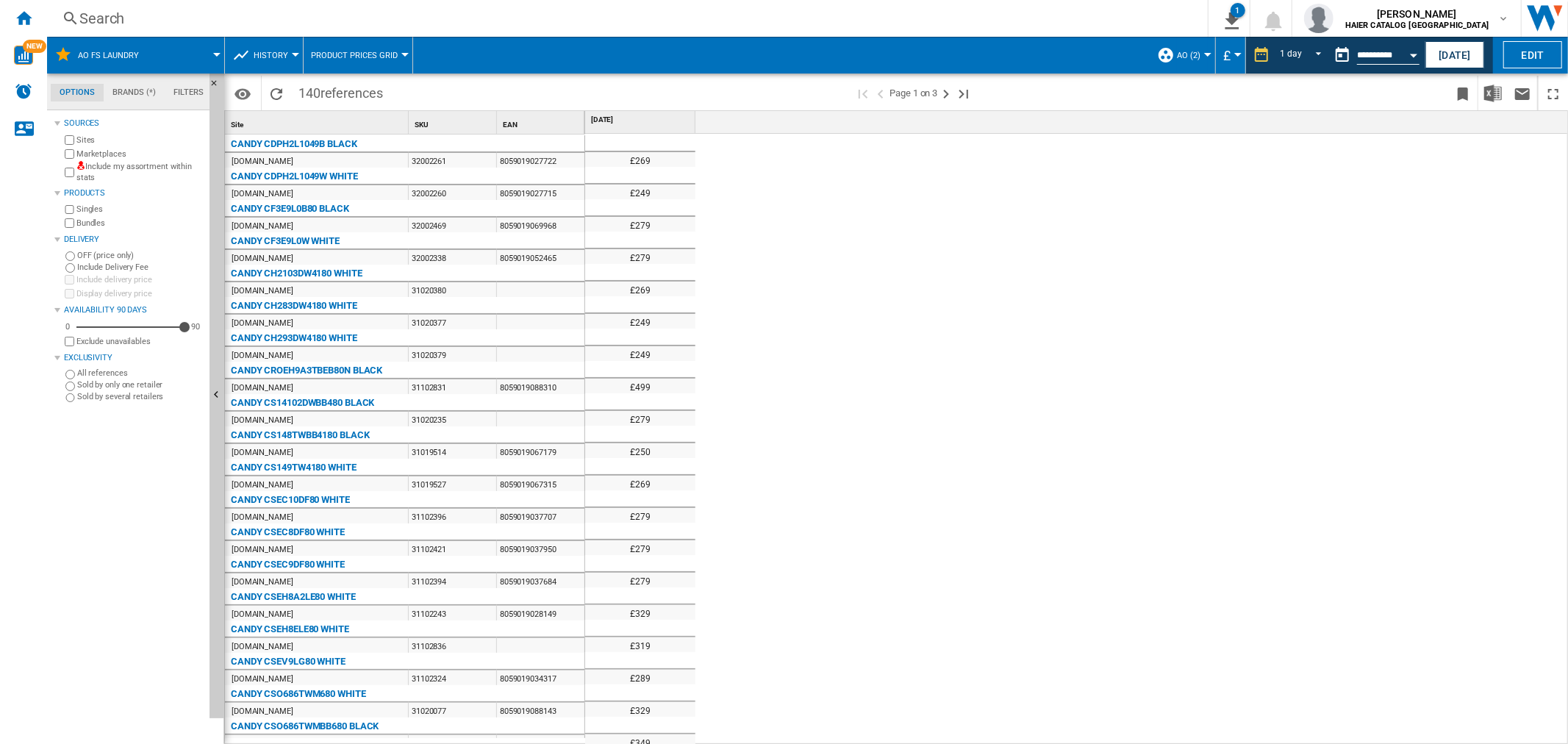
click at [93, 11] on div "Search" at bounding box center [624, 18] width 1091 height 20
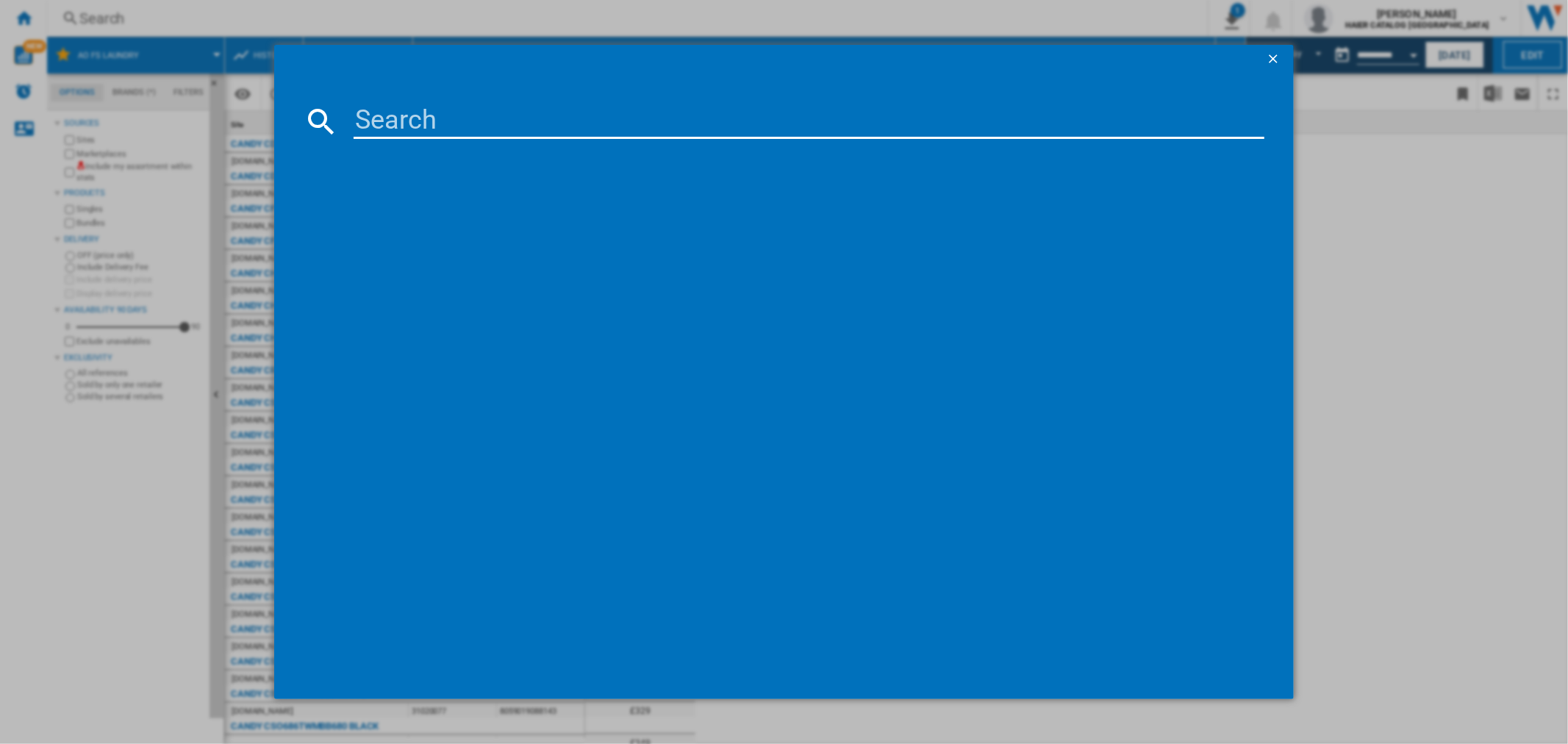
click at [467, 120] on input at bounding box center [808, 121] width 910 height 35
paste input "31102965"
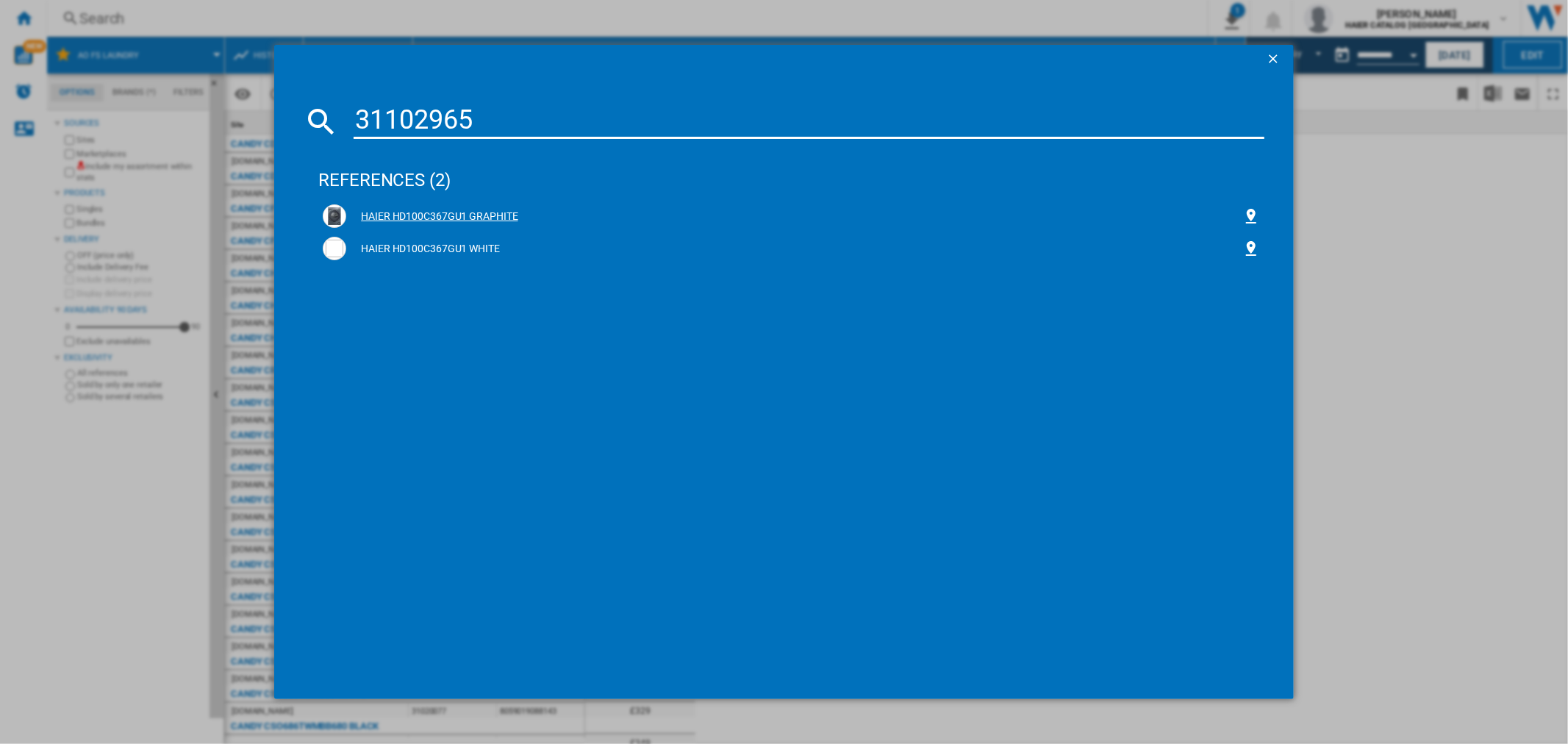
type input "31102965"
click at [458, 214] on div "HAIER HD100C367GU1 GRAPHITE" at bounding box center [794, 217] width 896 height 15
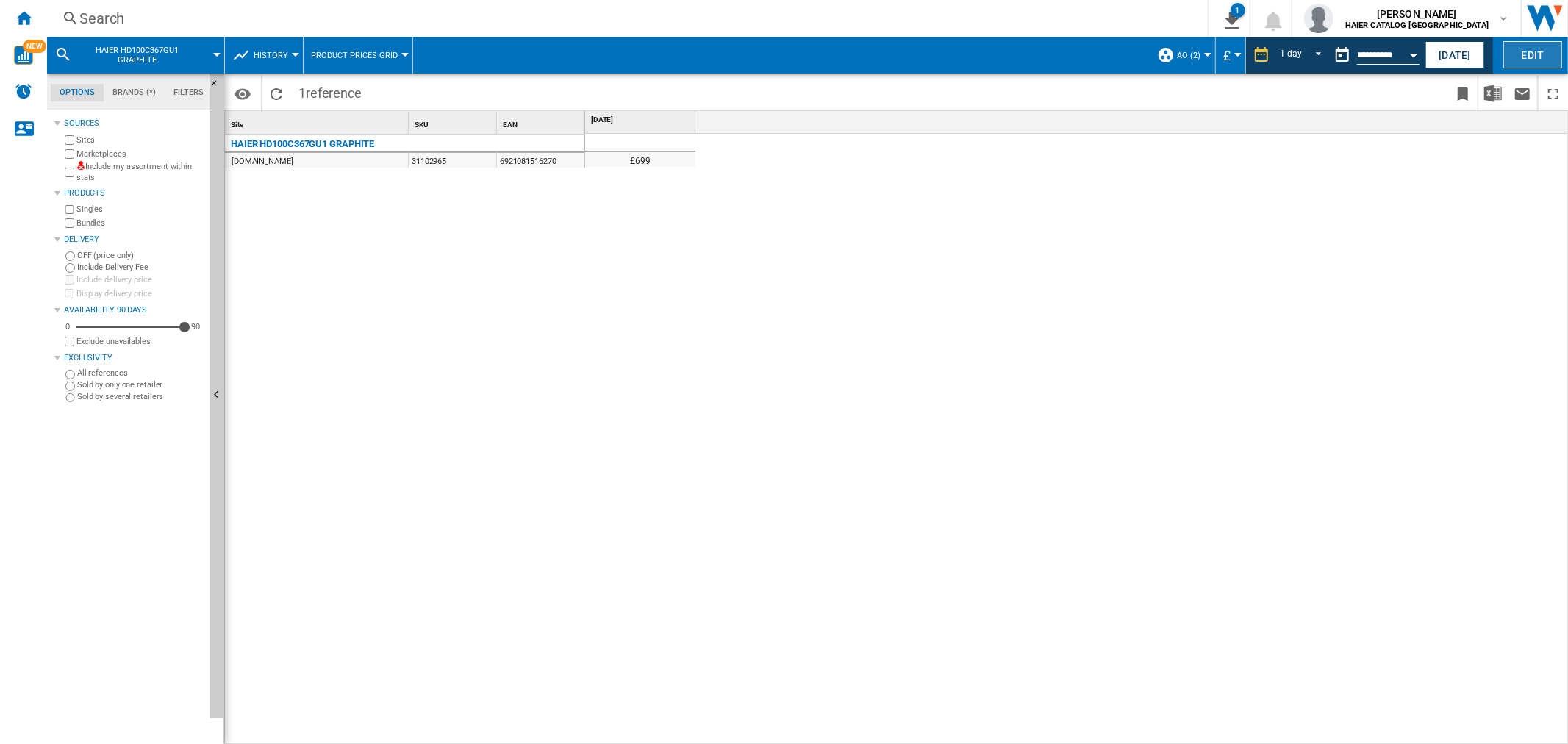
click at [1538, 61] on button "Edit" at bounding box center [1533, 54] width 59 height 27
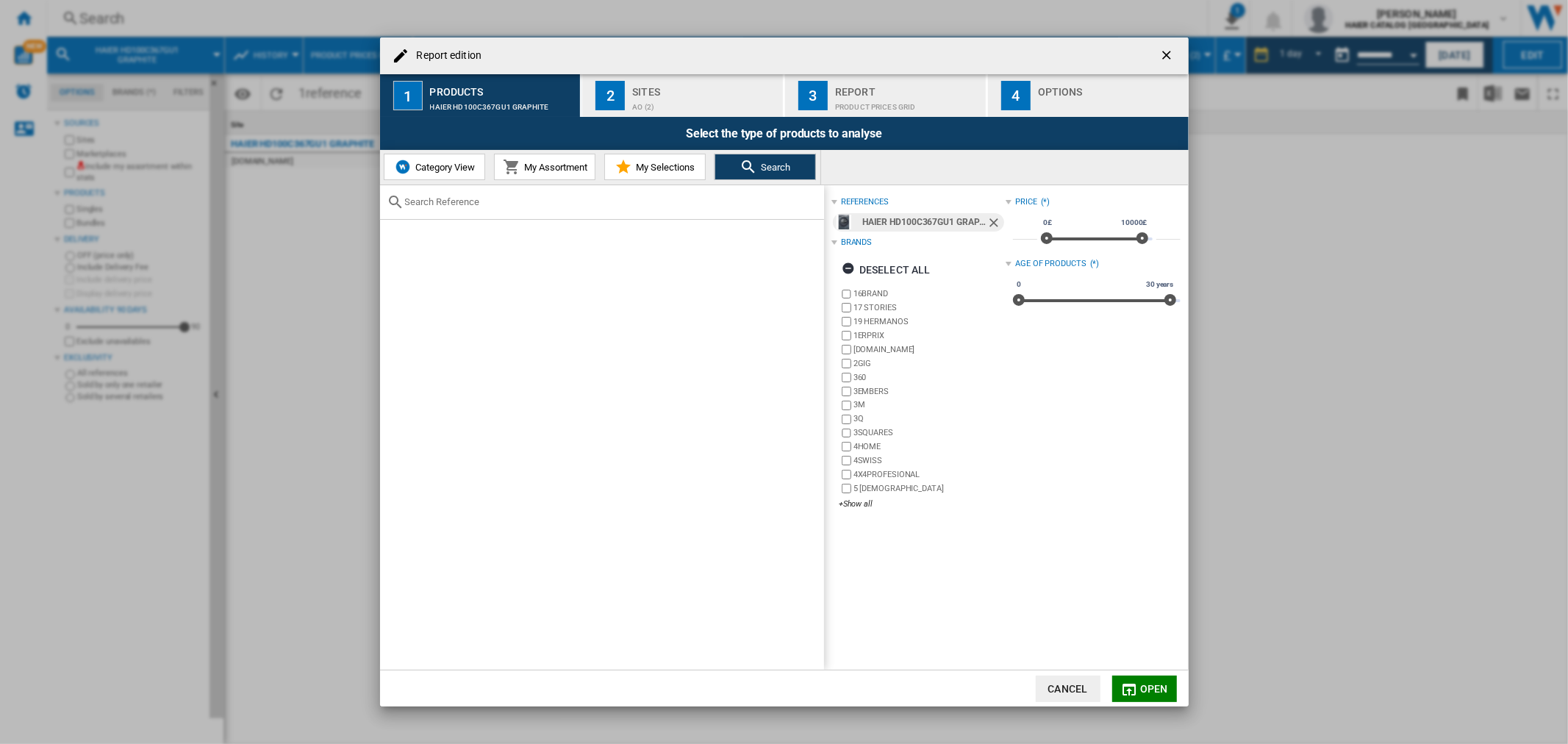
click at [726, 93] on div "Sites" at bounding box center [705, 87] width 145 height 16
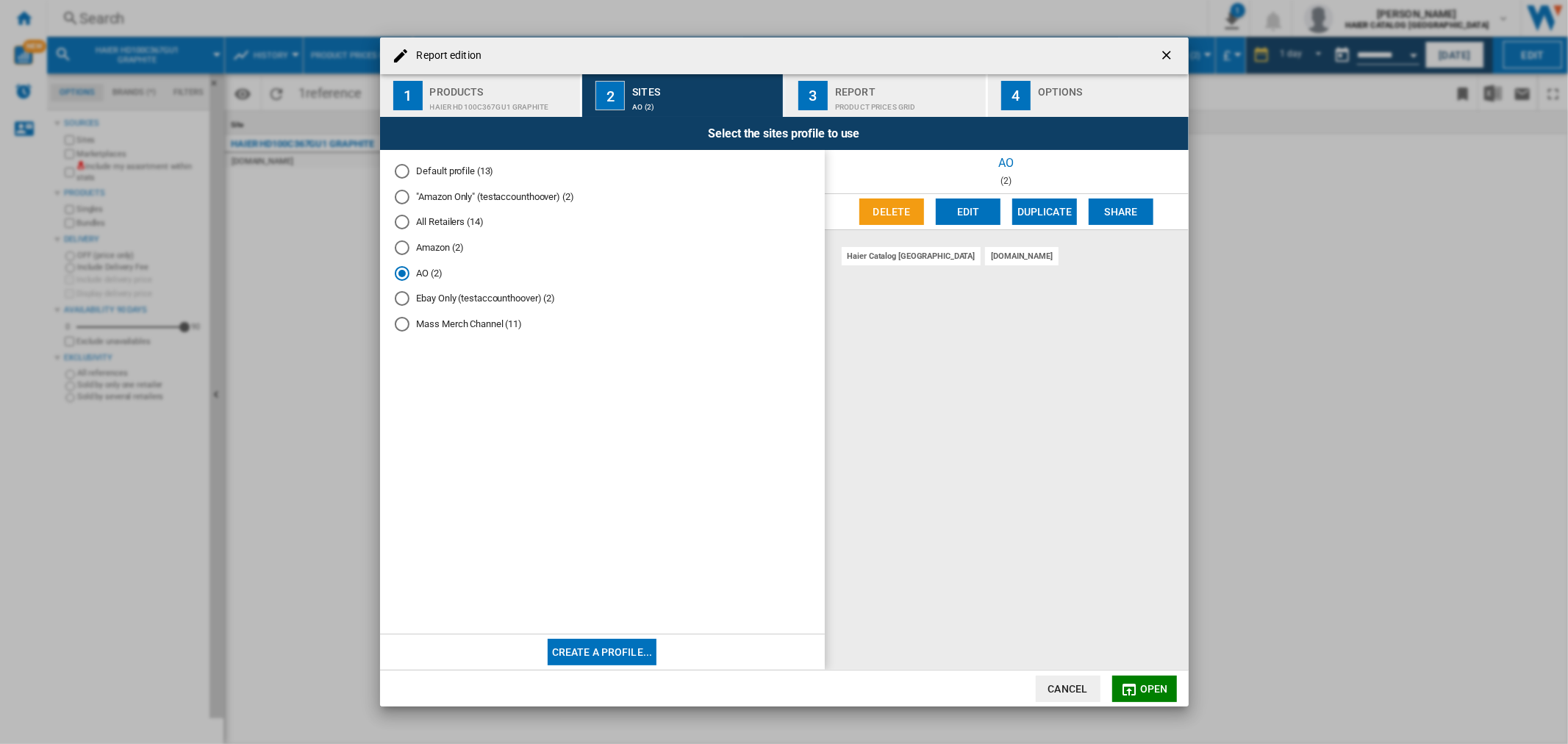
click at [851, 96] on div "Product prices grid" at bounding box center [908, 103] width 145 height 16
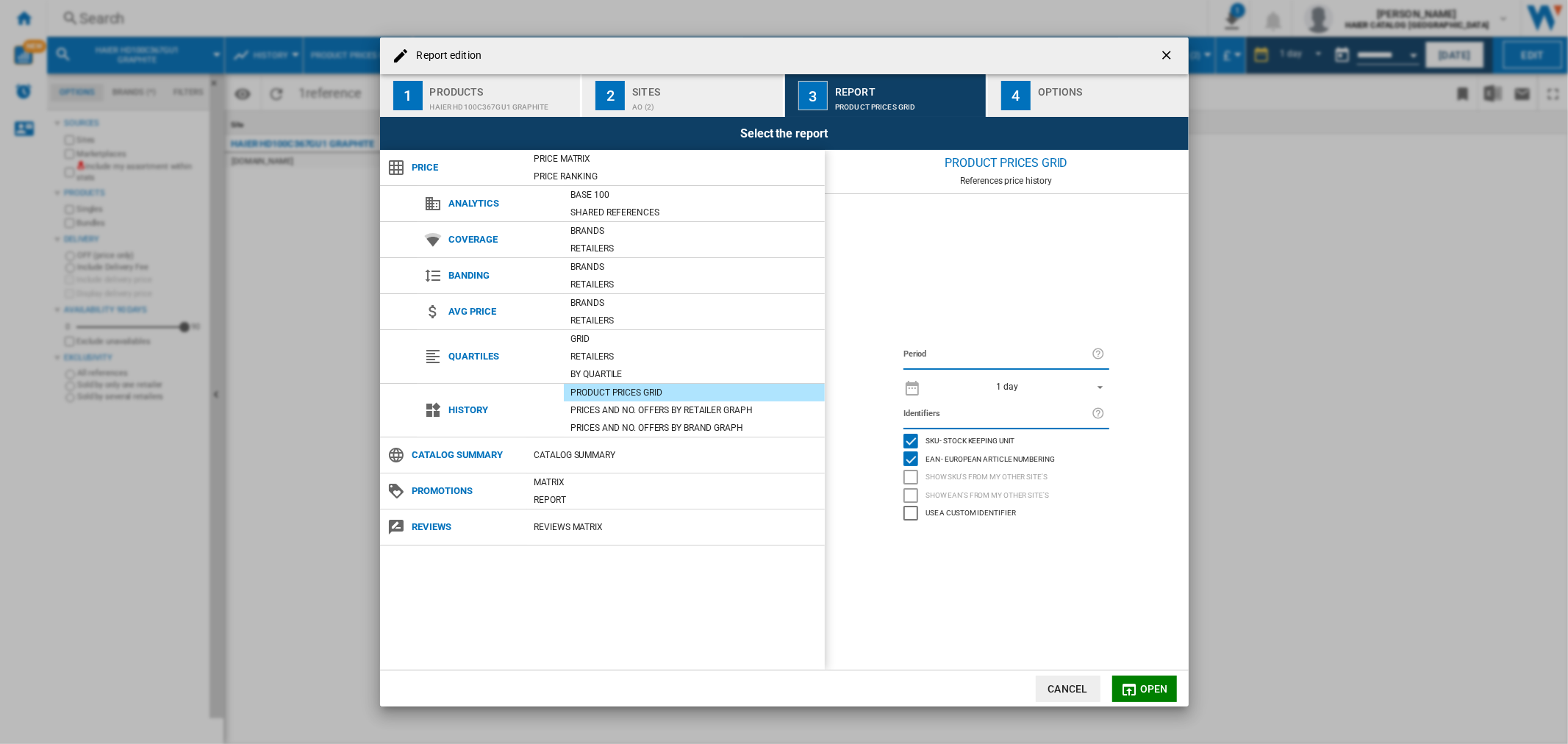
click at [689, 95] on div "AO (2)" at bounding box center [705, 103] width 145 height 16
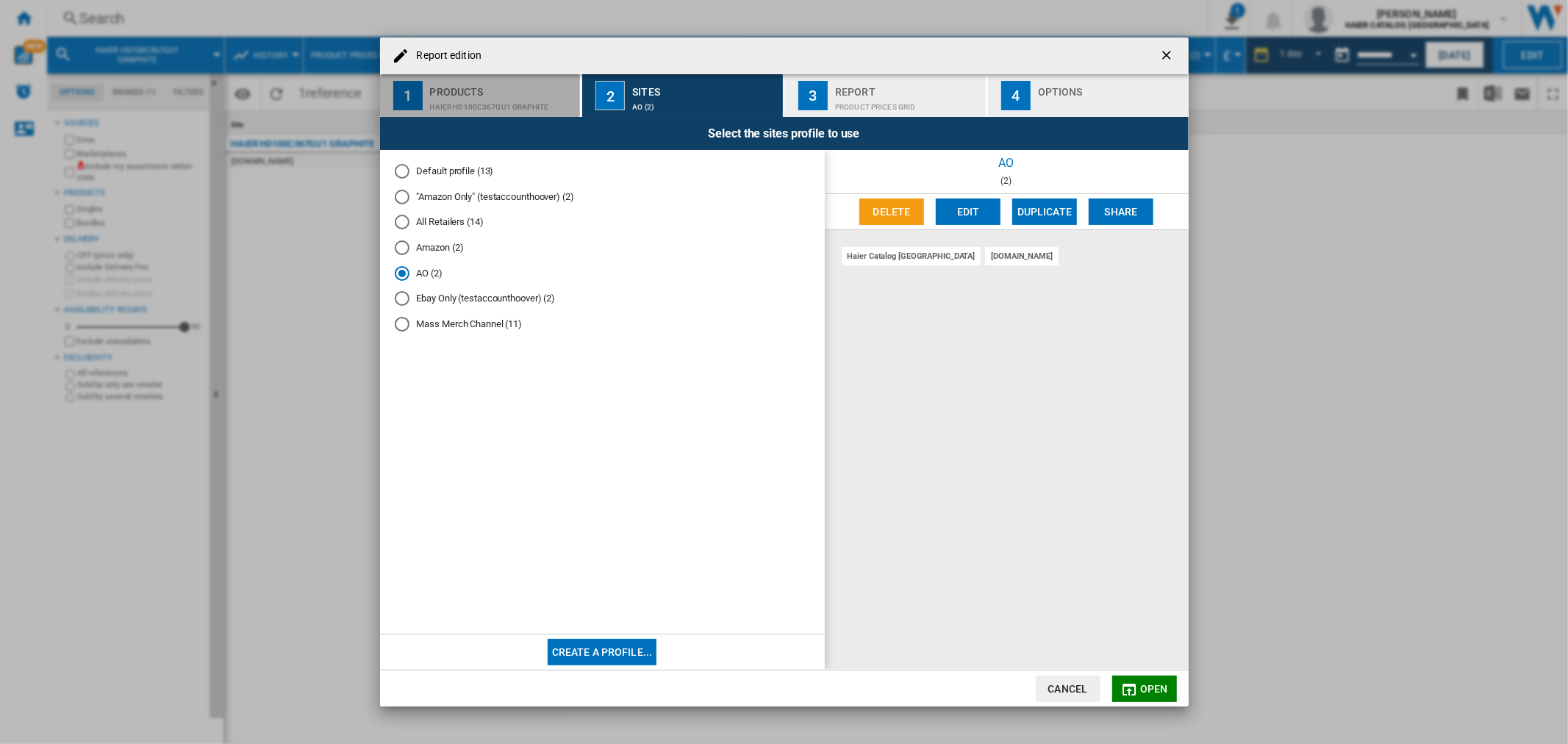
click at [528, 95] on div "HAIER HD100C367GU1 GRAPHITE" at bounding box center [503, 103] width 145 height 16
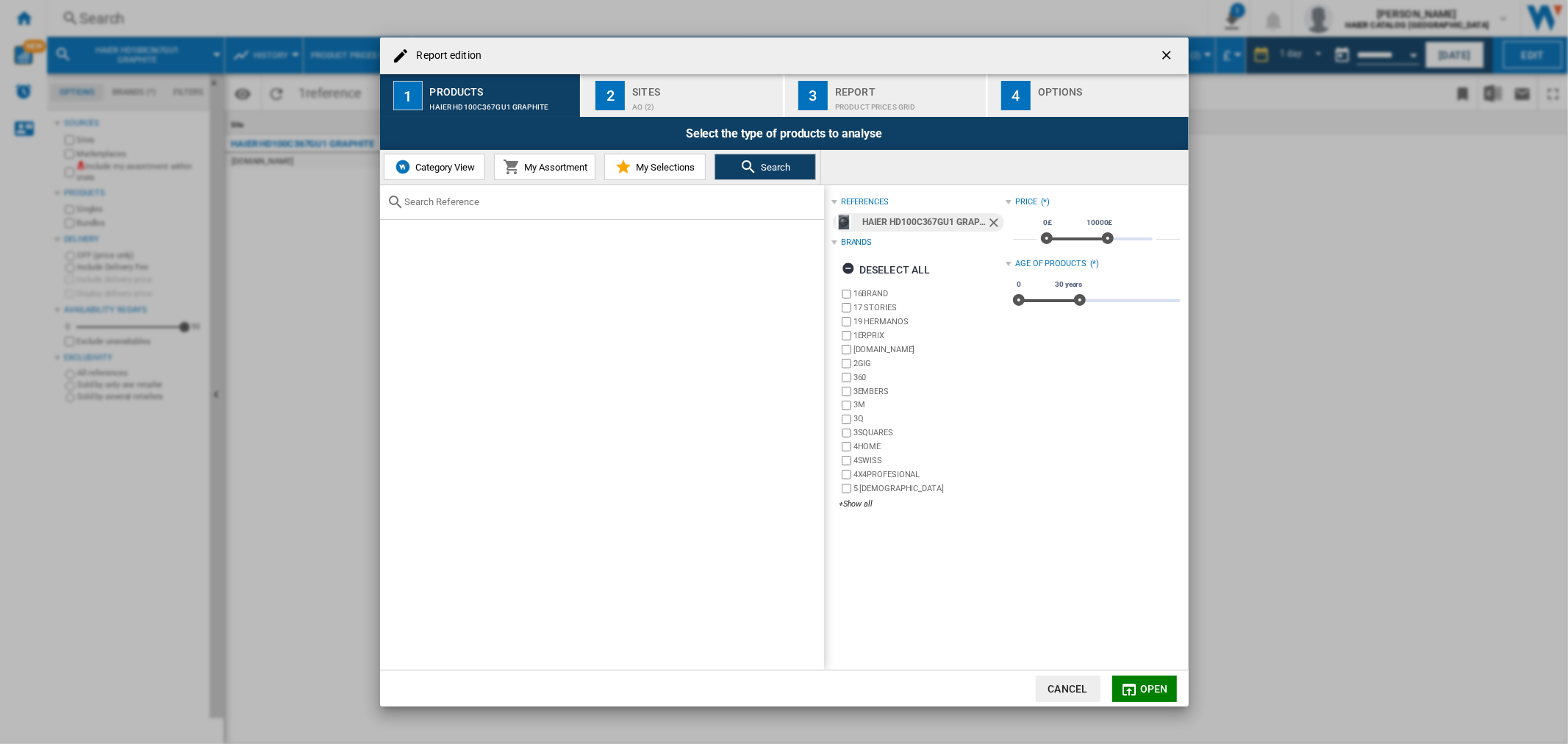
click at [894, 93] on div "Report" at bounding box center [908, 87] width 145 height 16
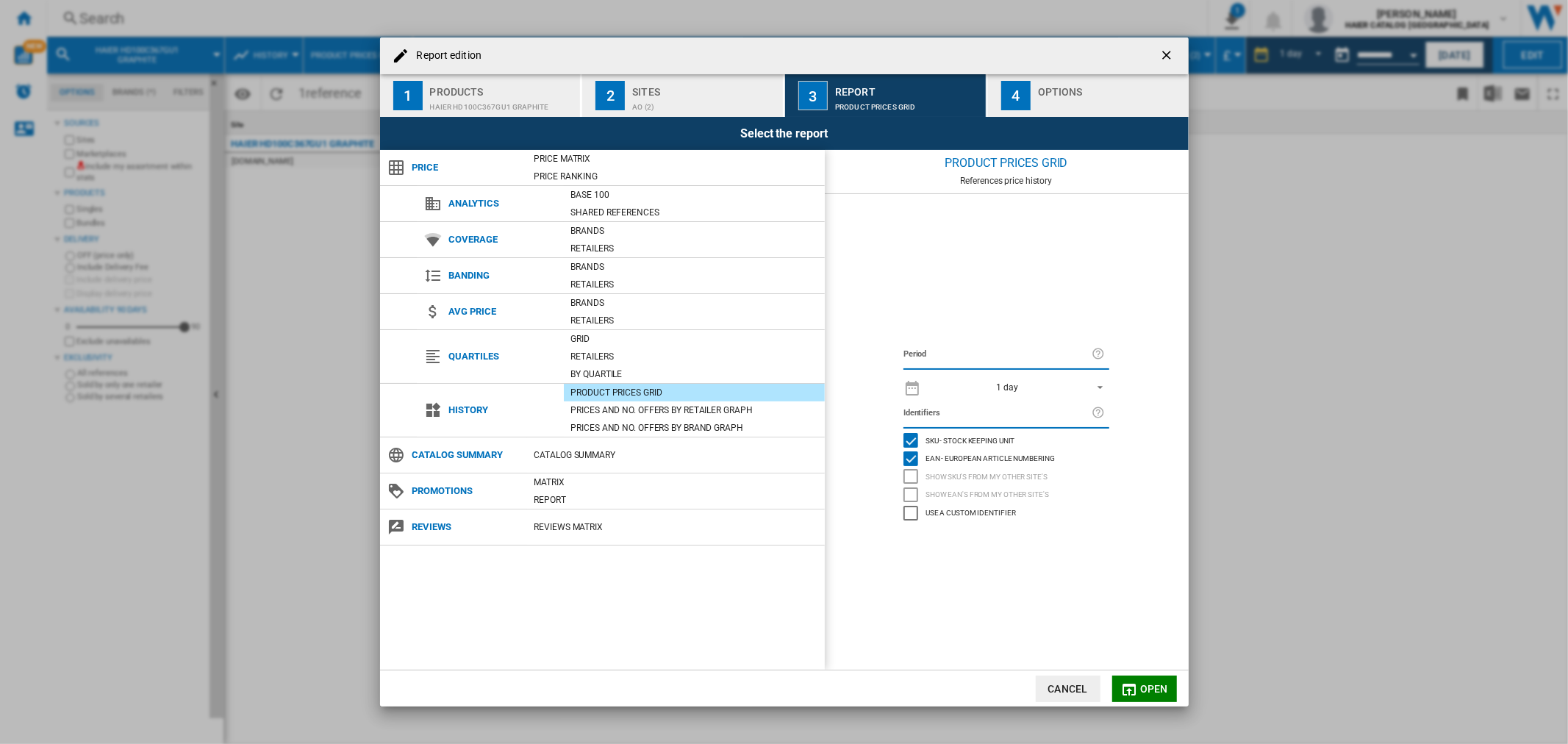
click at [1021, 395] on md-select-value "1 day" at bounding box center [1019, 386] width 181 height 20
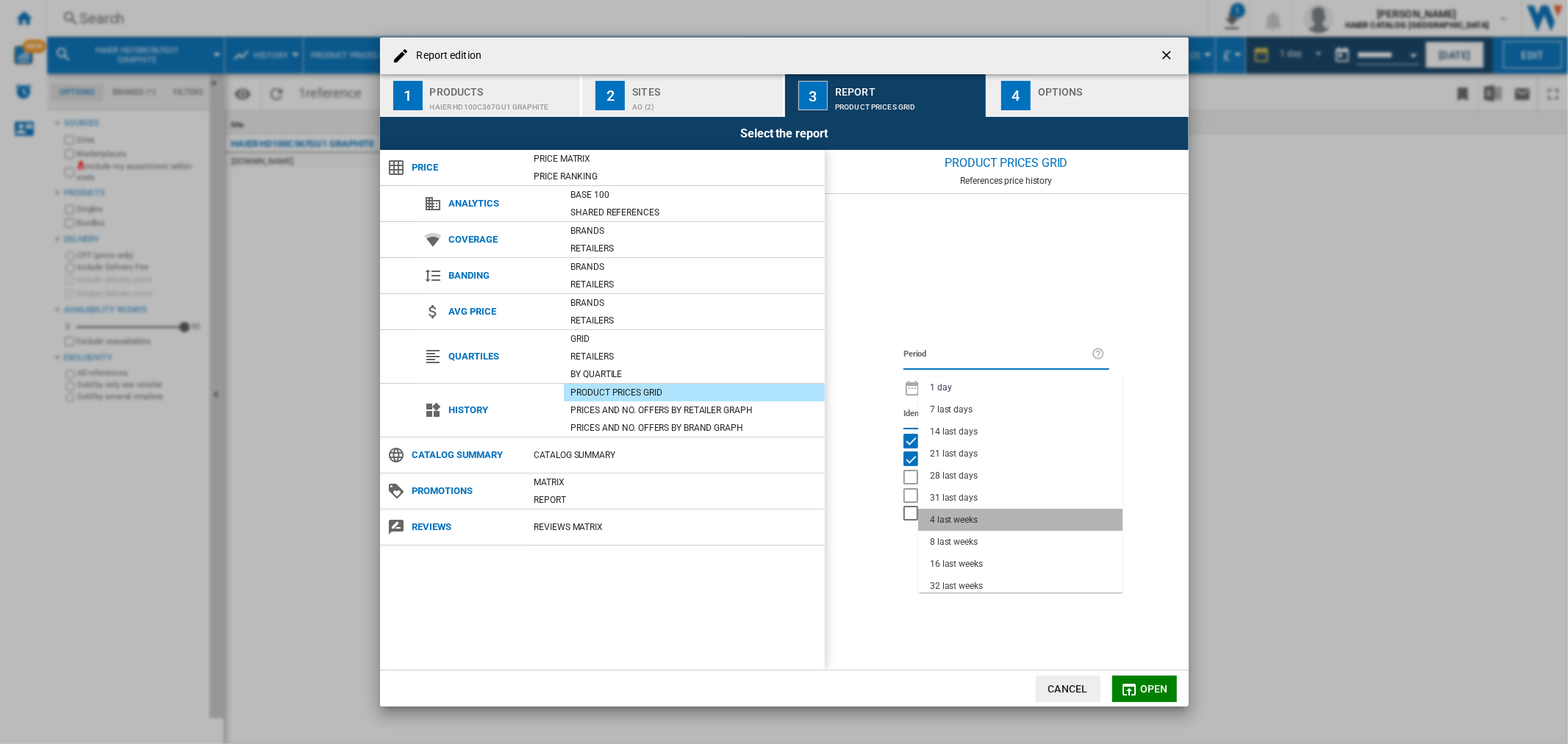
click at [1083, 510] on md-option "4 last weeks" at bounding box center [1021, 520] width 205 height 22
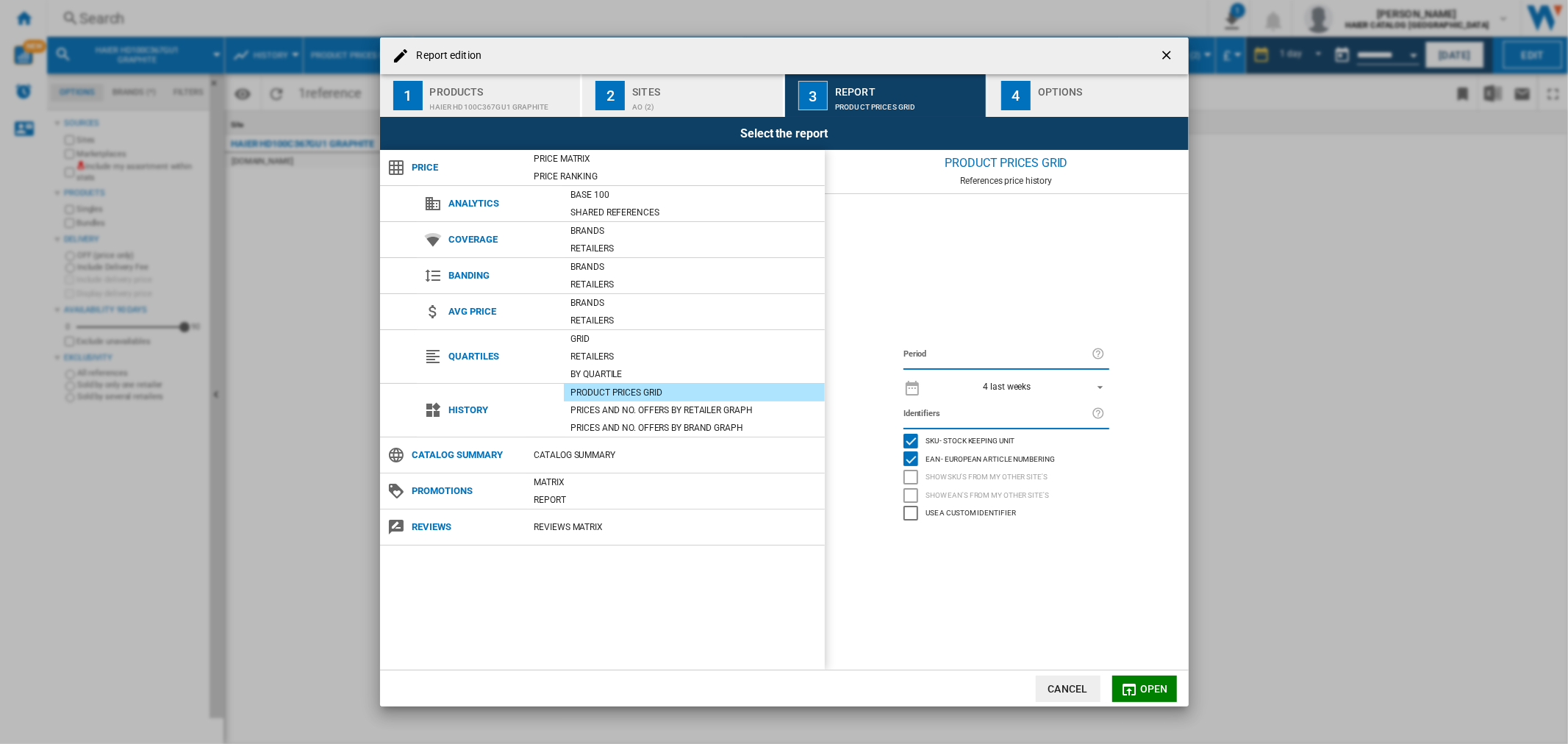
click at [1142, 684] on span "Open" at bounding box center [1154, 689] width 28 height 11
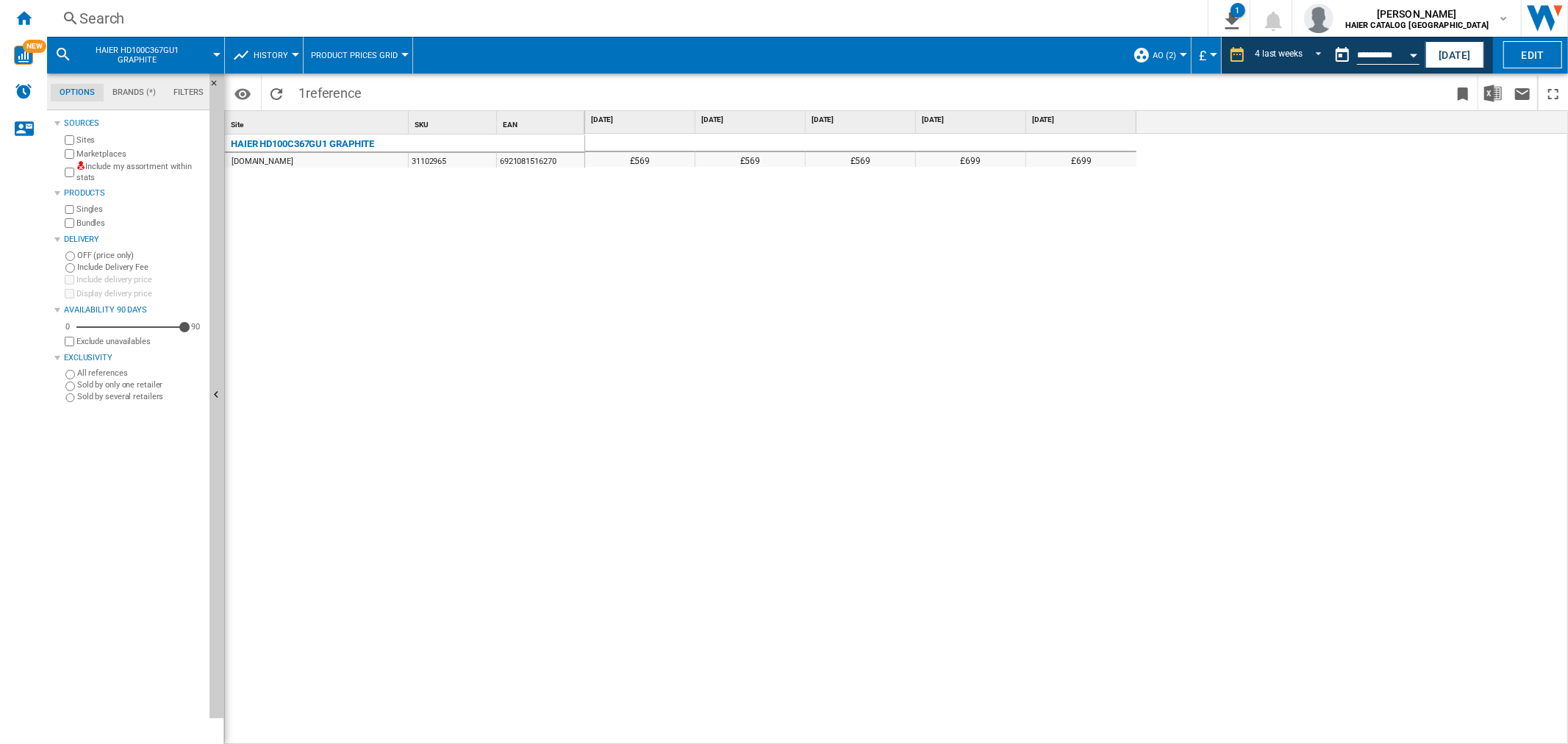
click at [171, 18] on div "Search" at bounding box center [624, 18] width 1091 height 20
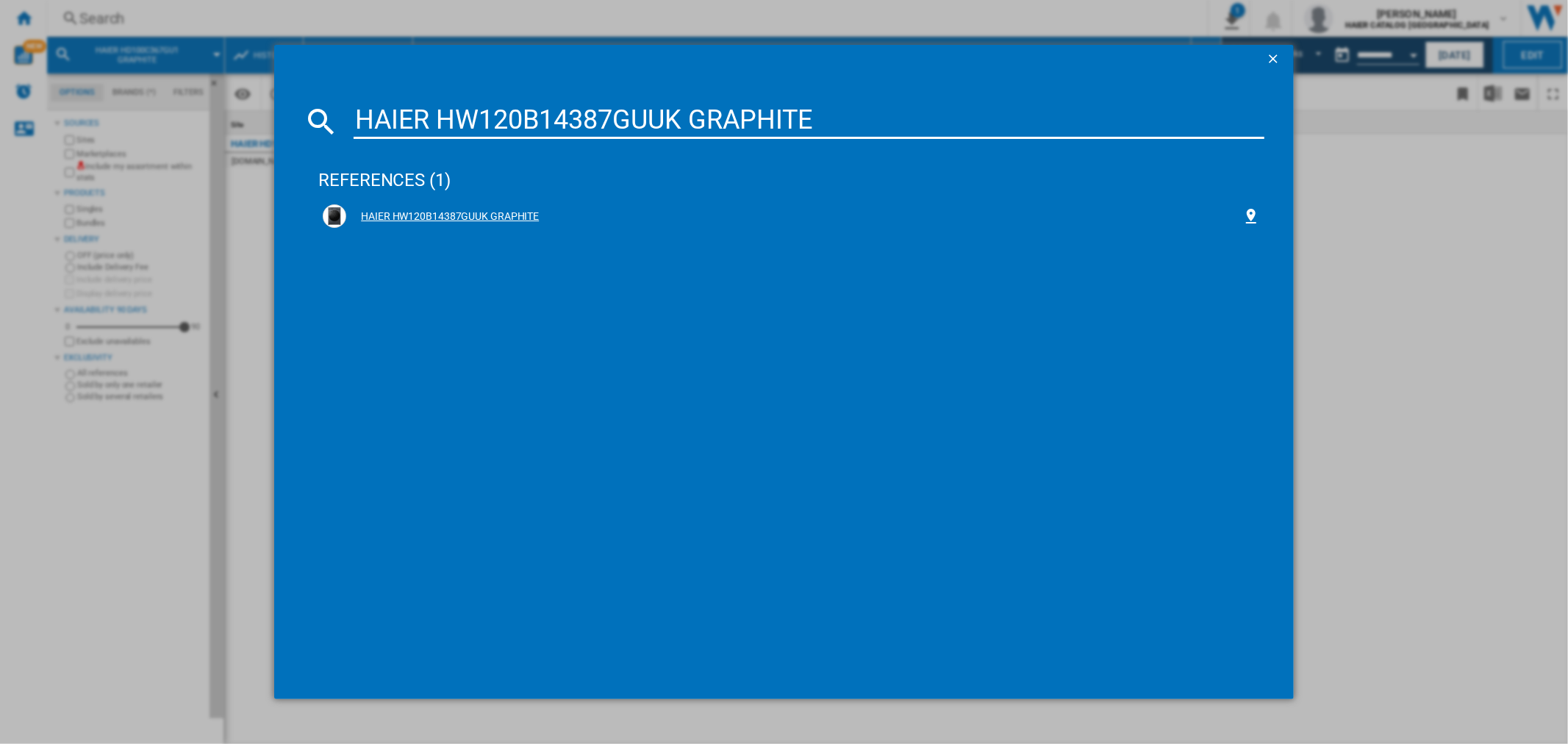
type input "HAIER HW120B14387GUUK GRAPHITE"
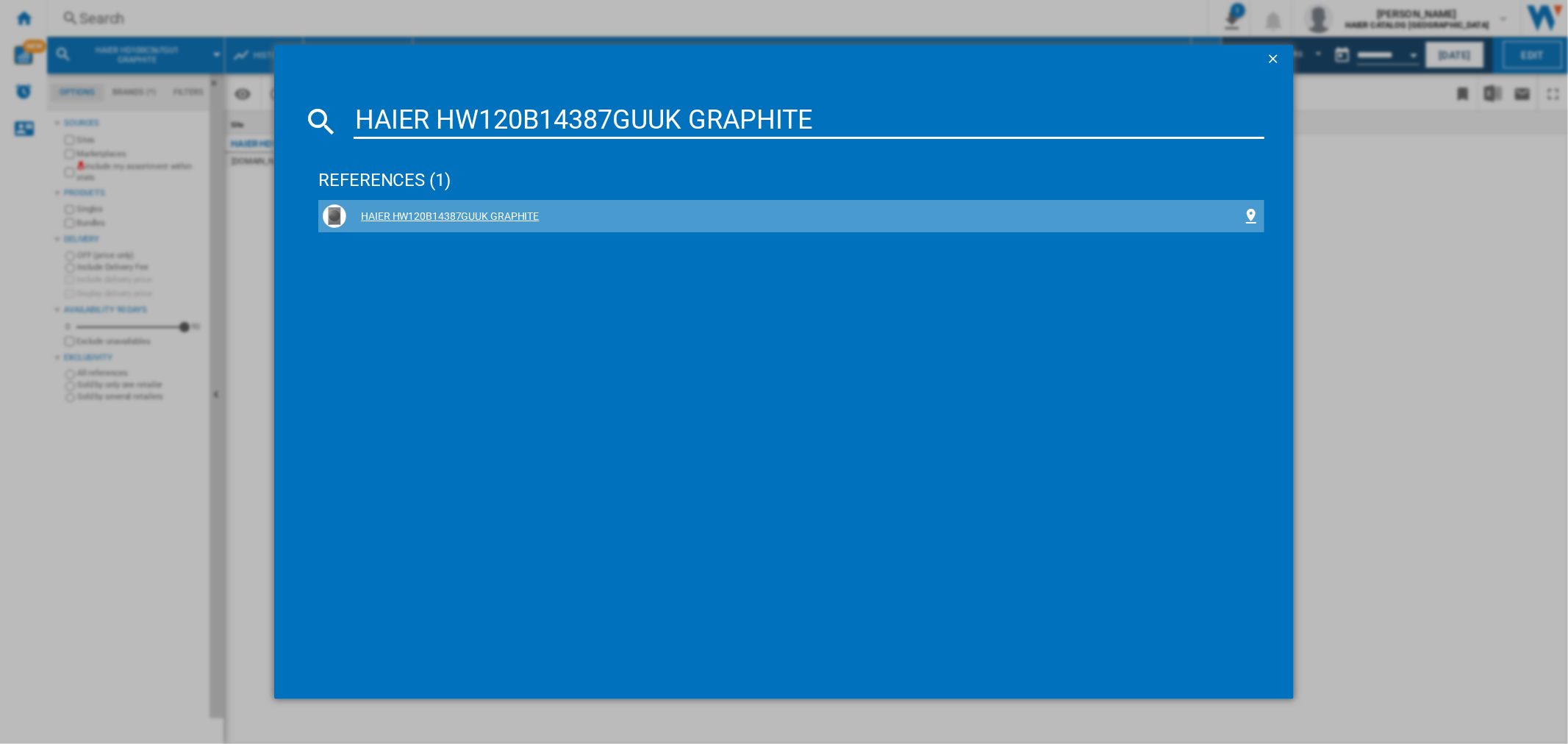
click at [463, 218] on div "HAIER HW120B14387GUUK GRAPHITE" at bounding box center [794, 217] width 896 height 15
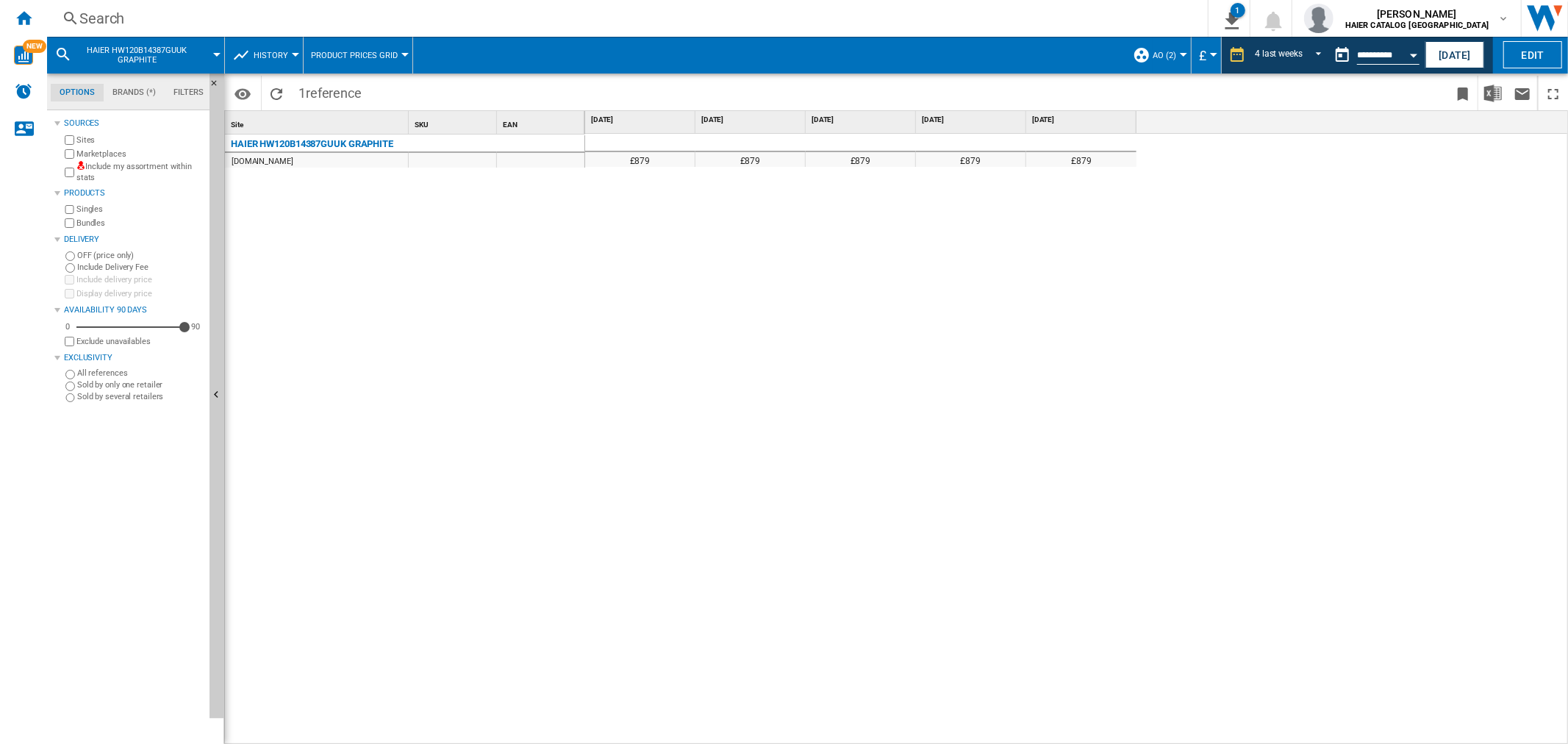
click at [133, 19] on div "Search" at bounding box center [624, 18] width 1091 height 20
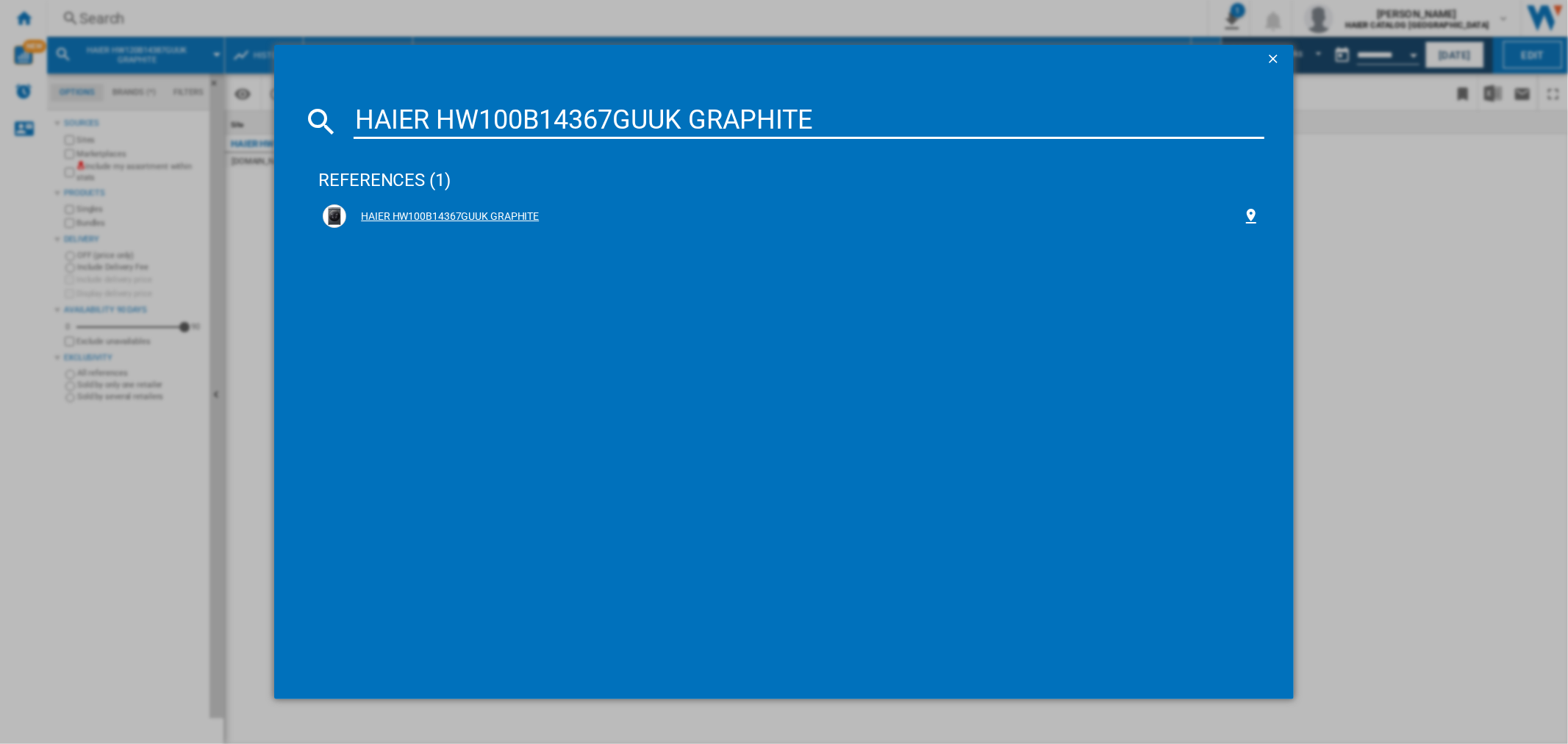
type input "HAIER HW100B14367GUUK GRAPHITE"
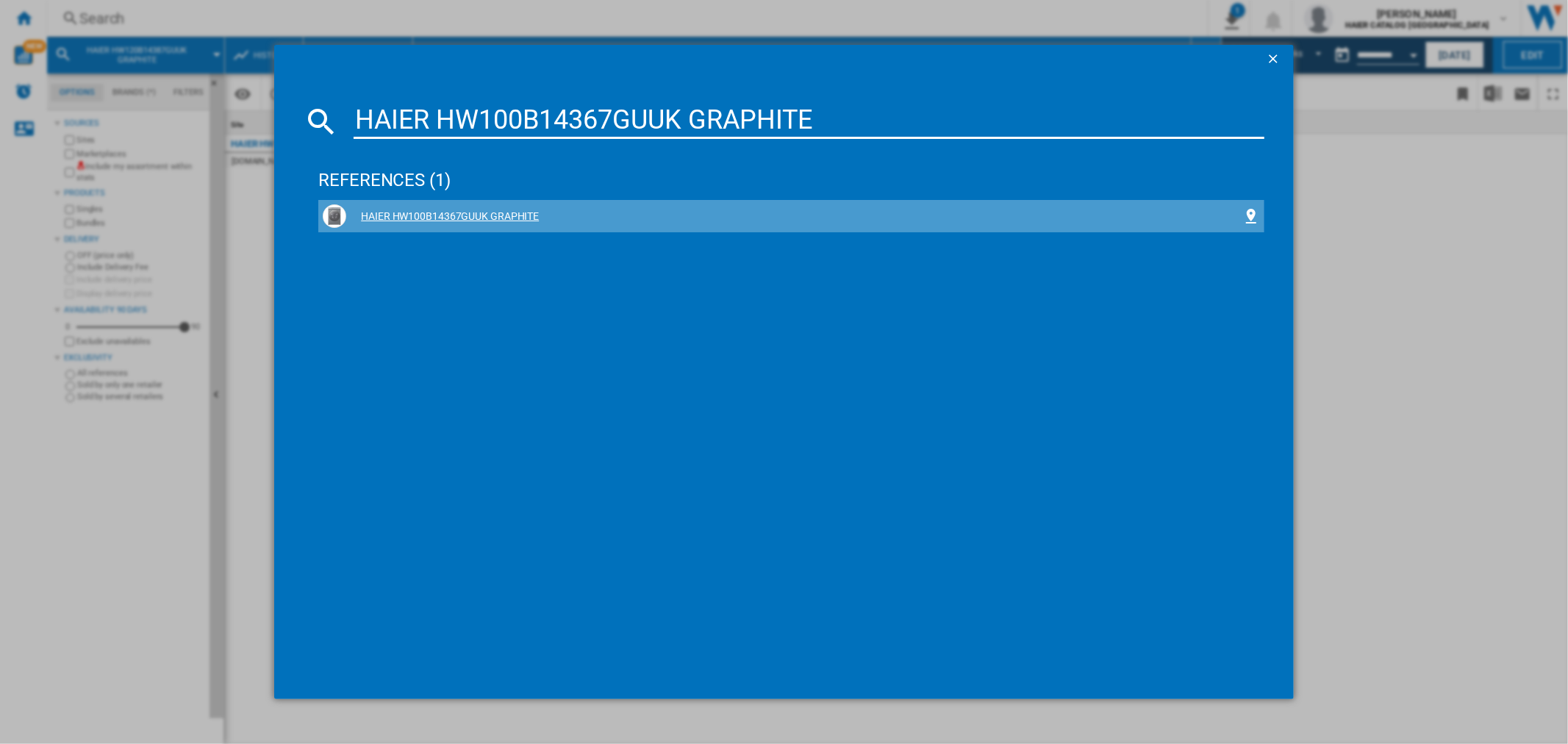
click at [507, 205] on div "HAIER HW100B14367GUUK GRAPHITE" at bounding box center [791, 216] width 937 height 24
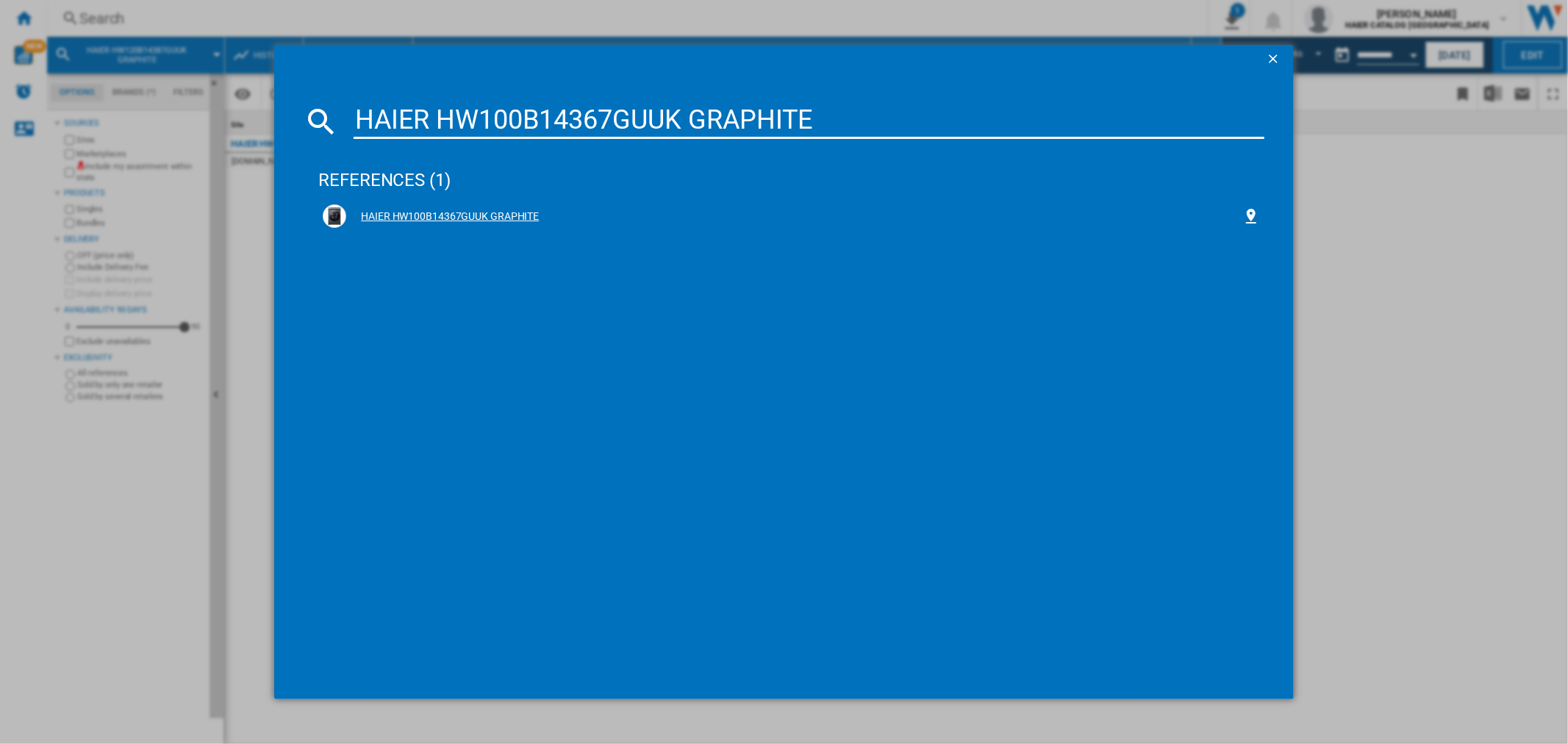
click at [465, 211] on div "HAIER HW100B14367GUUK GRAPHITE" at bounding box center [794, 217] width 896 height 15
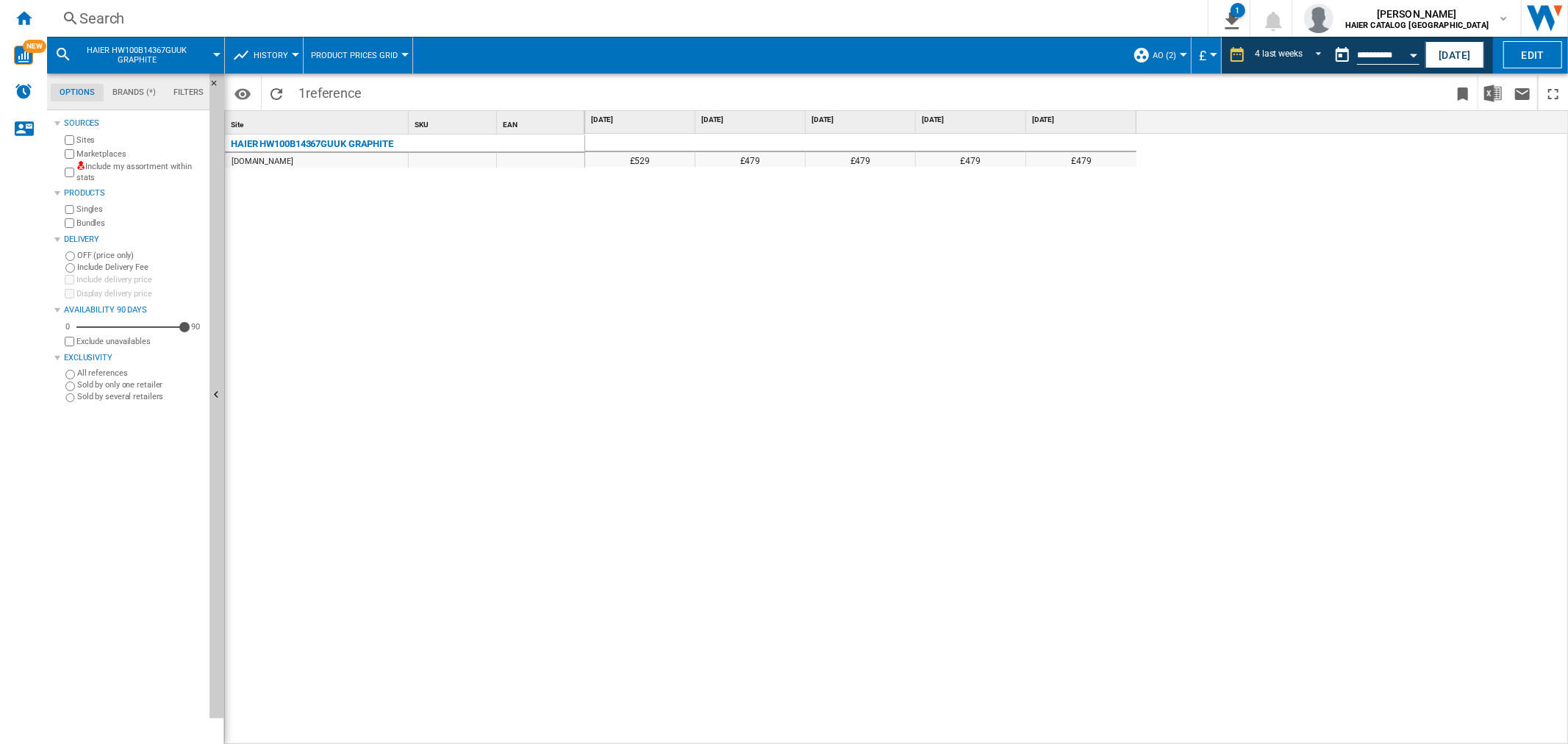
click at [111, 24] on div "Search" at bounding box center [624, 18] width 1091 height 20
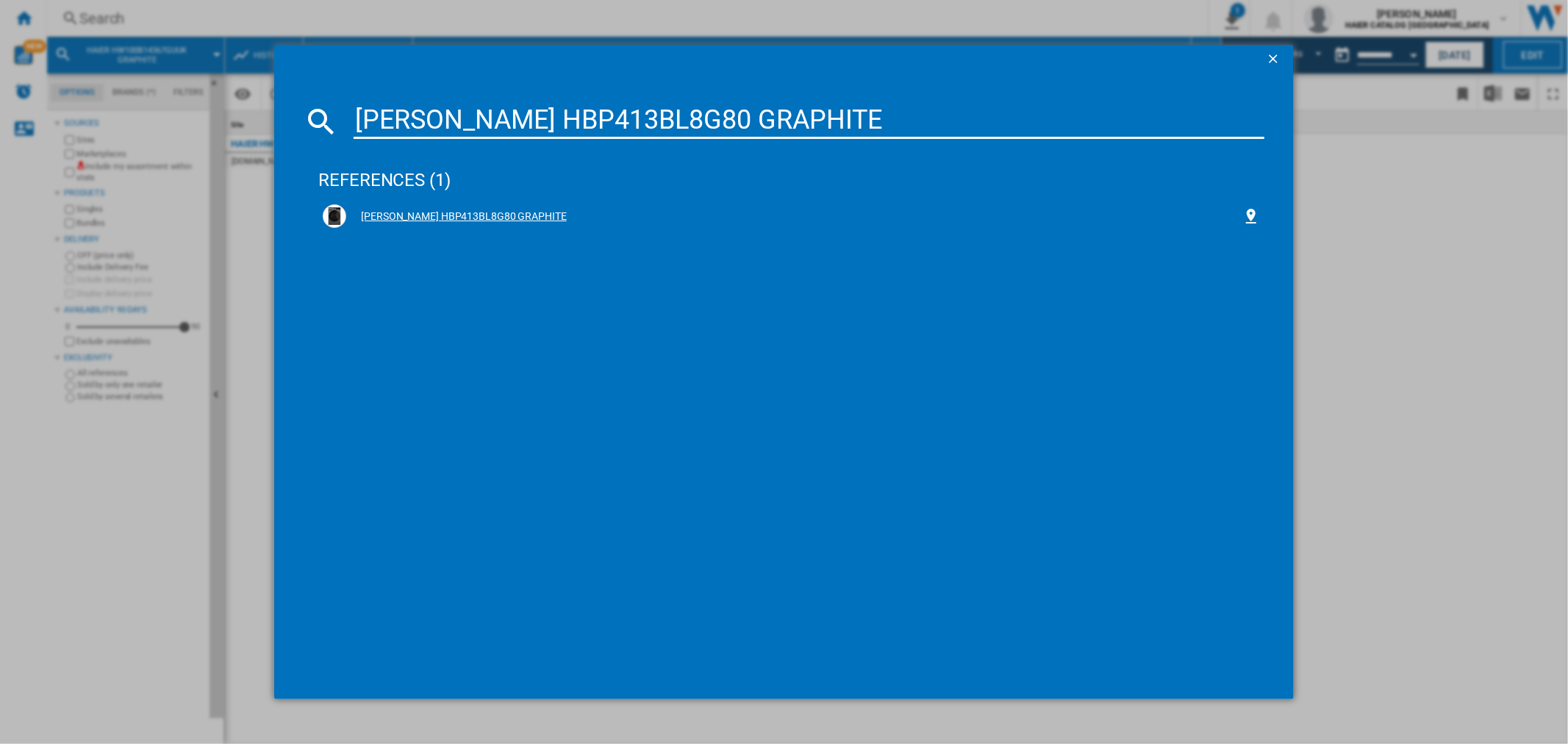
type input "[PERSON_NAME] HBP413BL8G80 GRAPHITE"
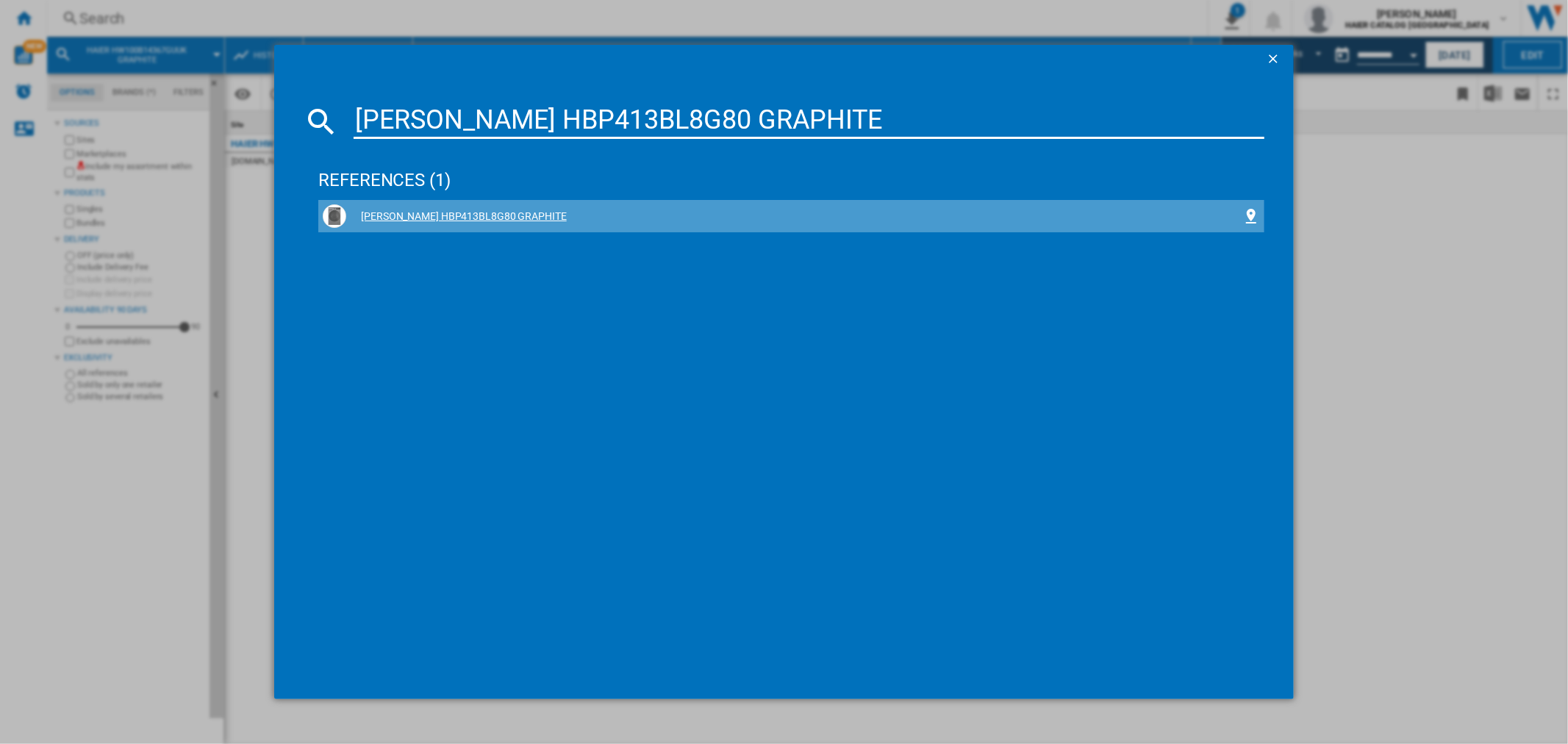
click at [490, 208] on div "[PERSON_NAME] HBP413BL8G80 GRAPHITE" at bounding box center [791, 216] width 937 height 24
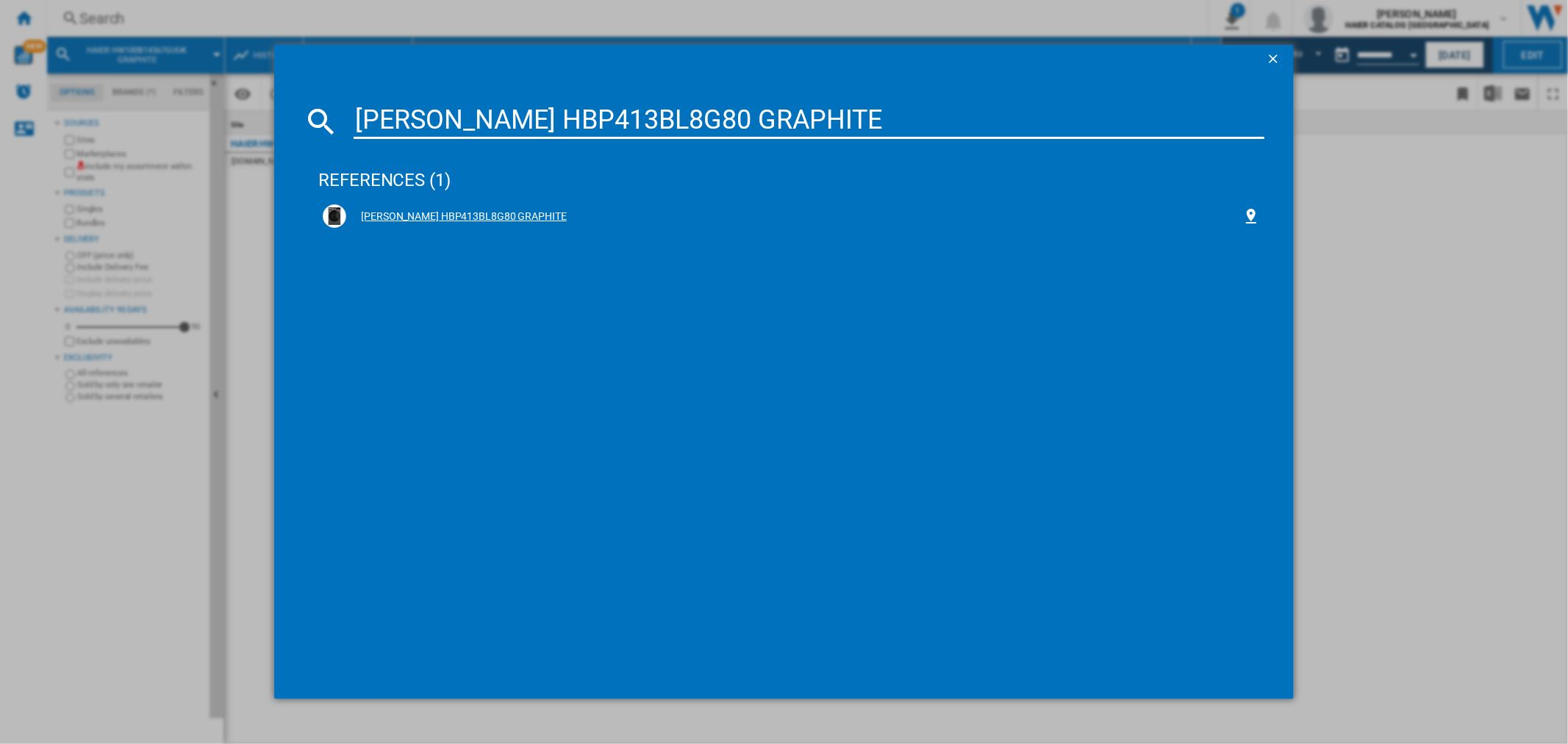
click at [451, 221] on div "[PERSON_NAME] HBP413BL8G80 GRAPHITE" at bounding box center [794, 217] width 896 height 15
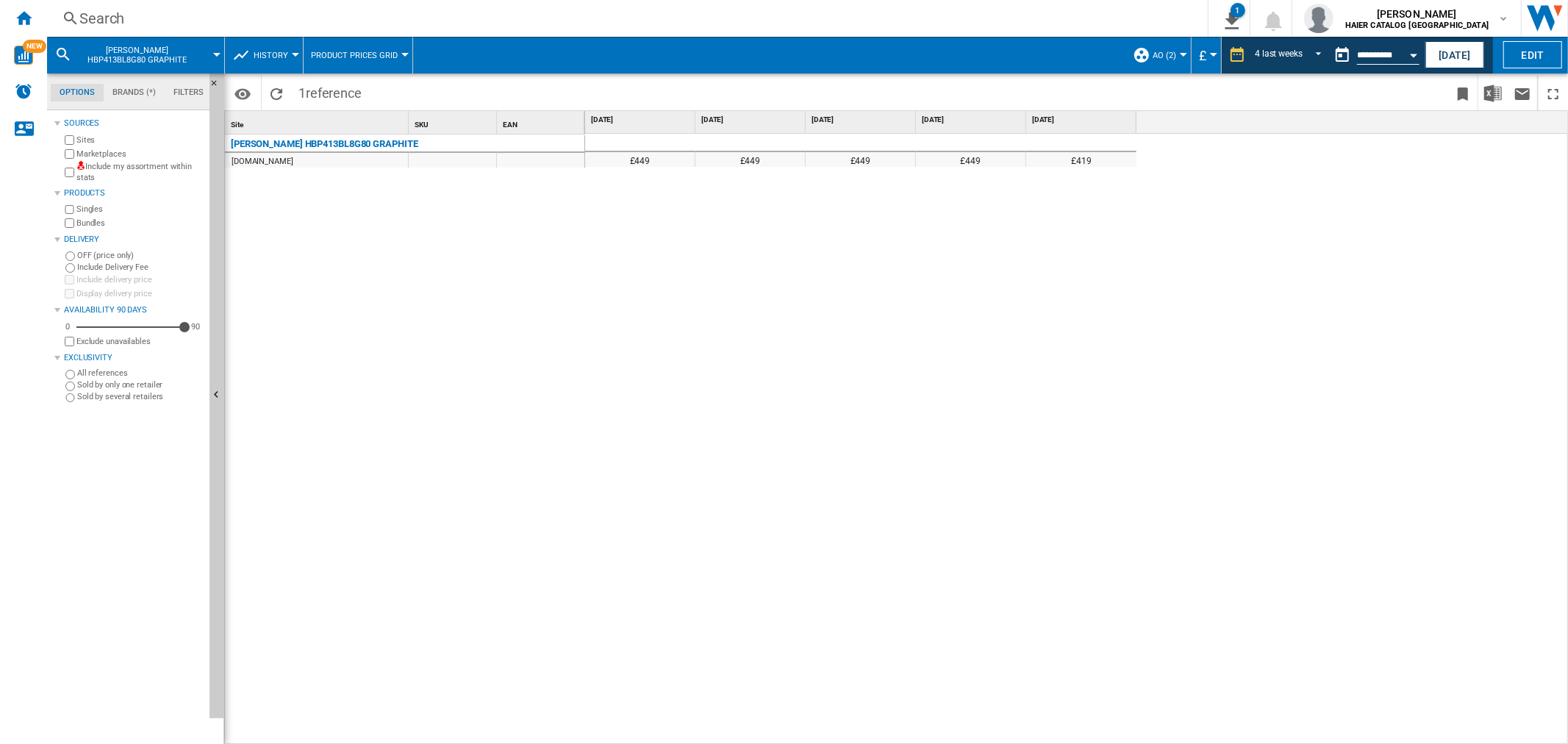
click at [158, 6] on div "Search Search 0 1 AO FS Laundry/No characteristic/No brand [Product prices grid…" at bounding box center [808, 18] width 1521 height 37
click at [115, 20] on div "Search" at bounding box center [624, 18] width 1091 height 20
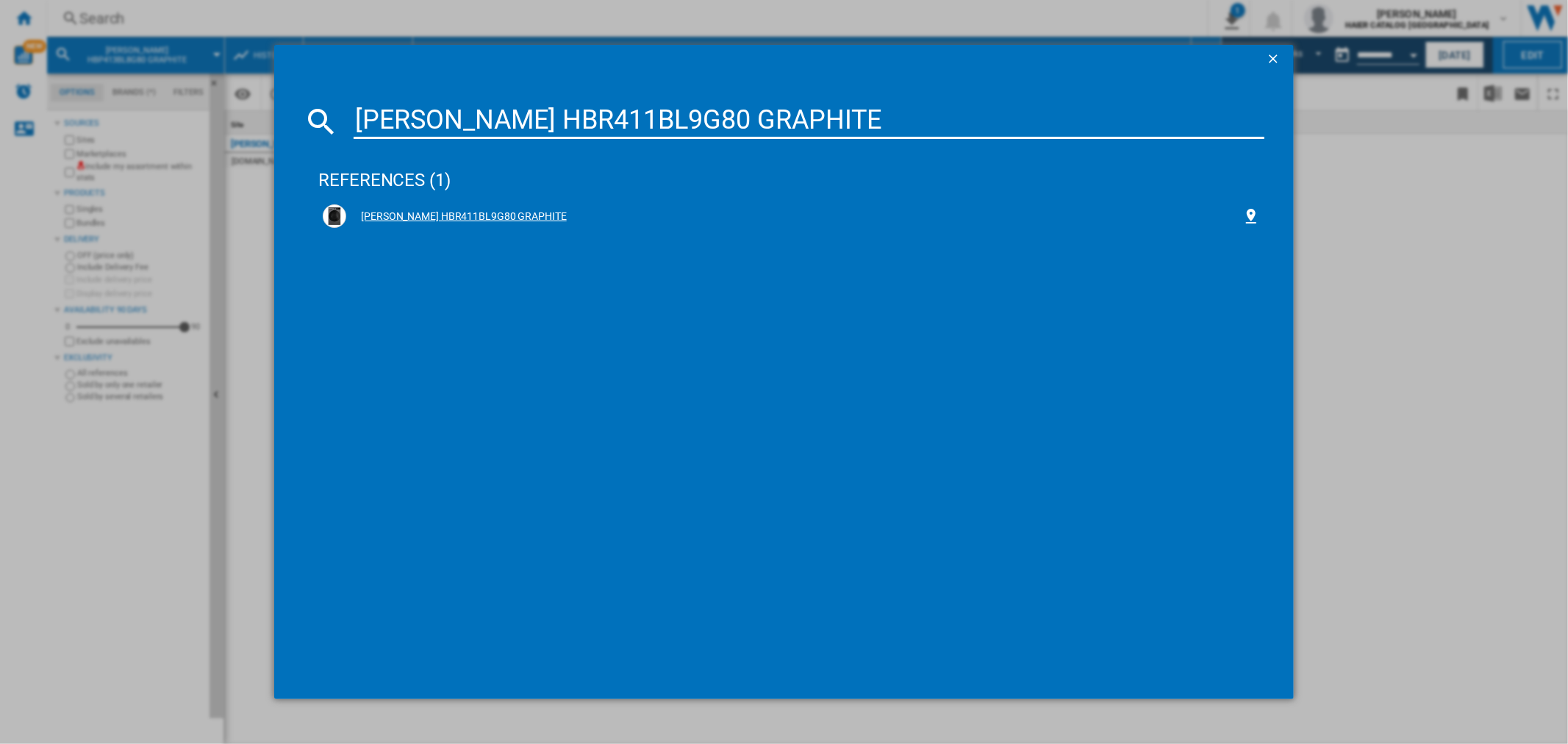
type input "[PERSON_NAME] HBR411BL9G80 GRAPHITE"
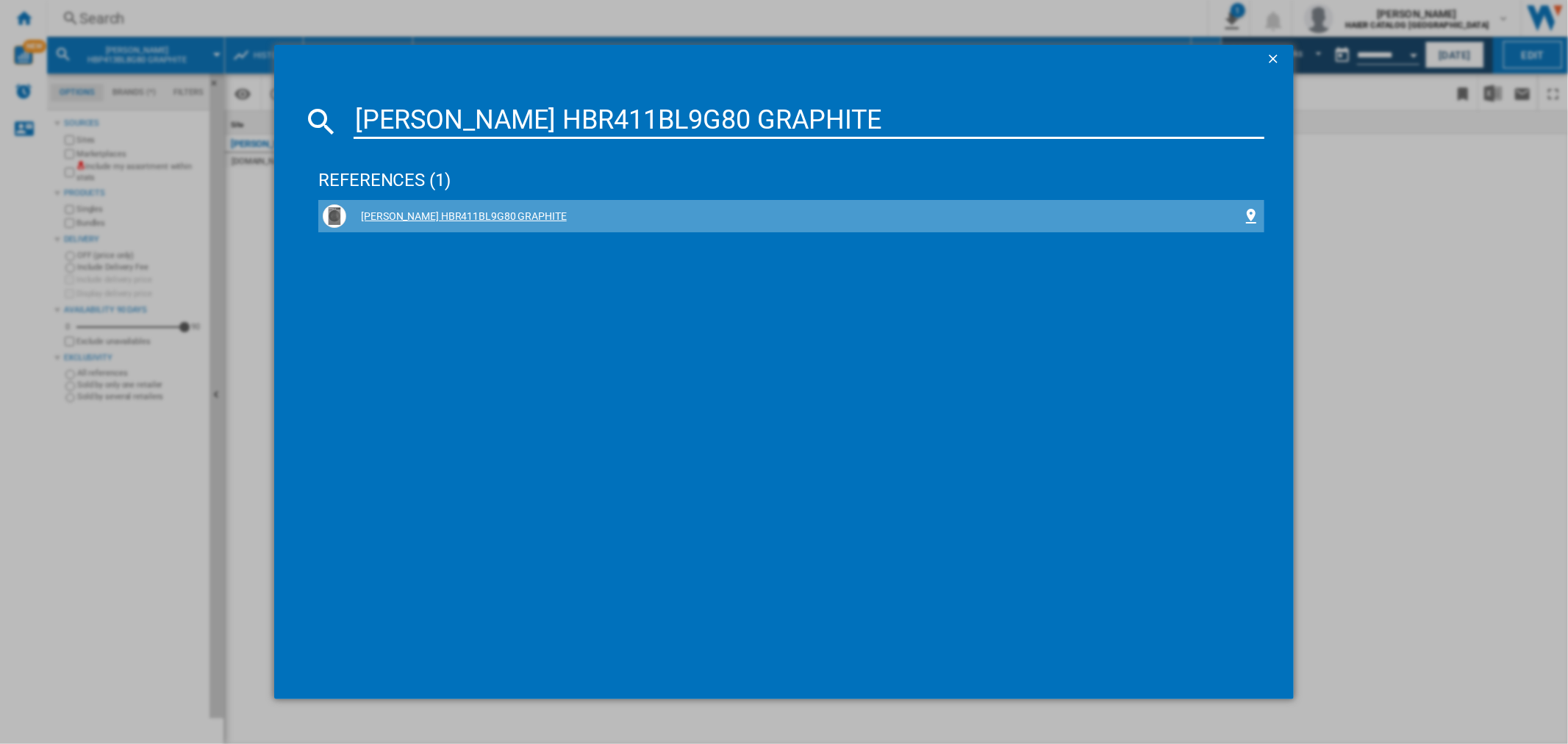
click at [463, 218] on div "[PERSON_NAME] HBR411BL9G80 GRAPHITE" at bounding box center [794, 217] width 896 height 15
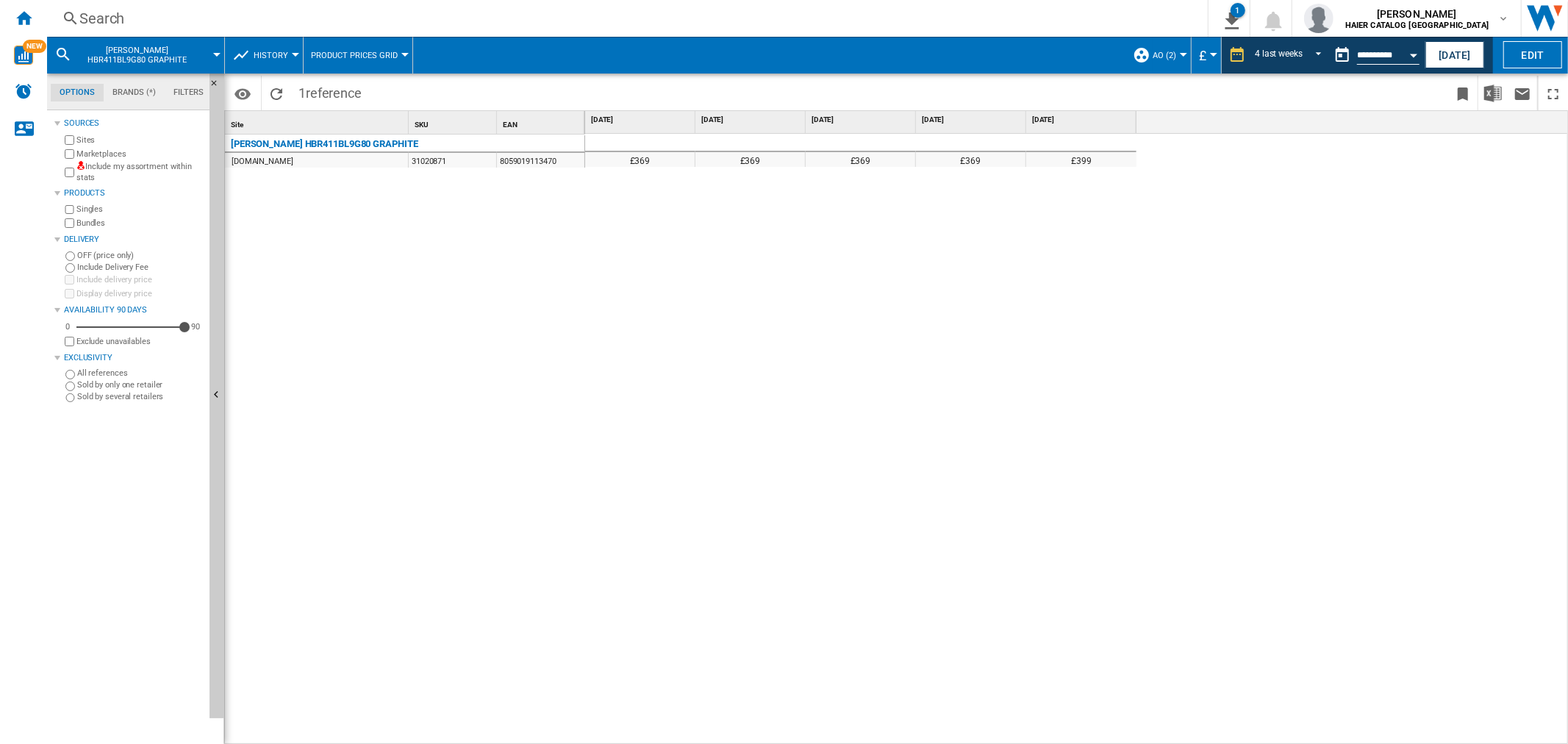
click at [131, 20] on div "Search" at bounding box center [624, 18] width 1091 height 20
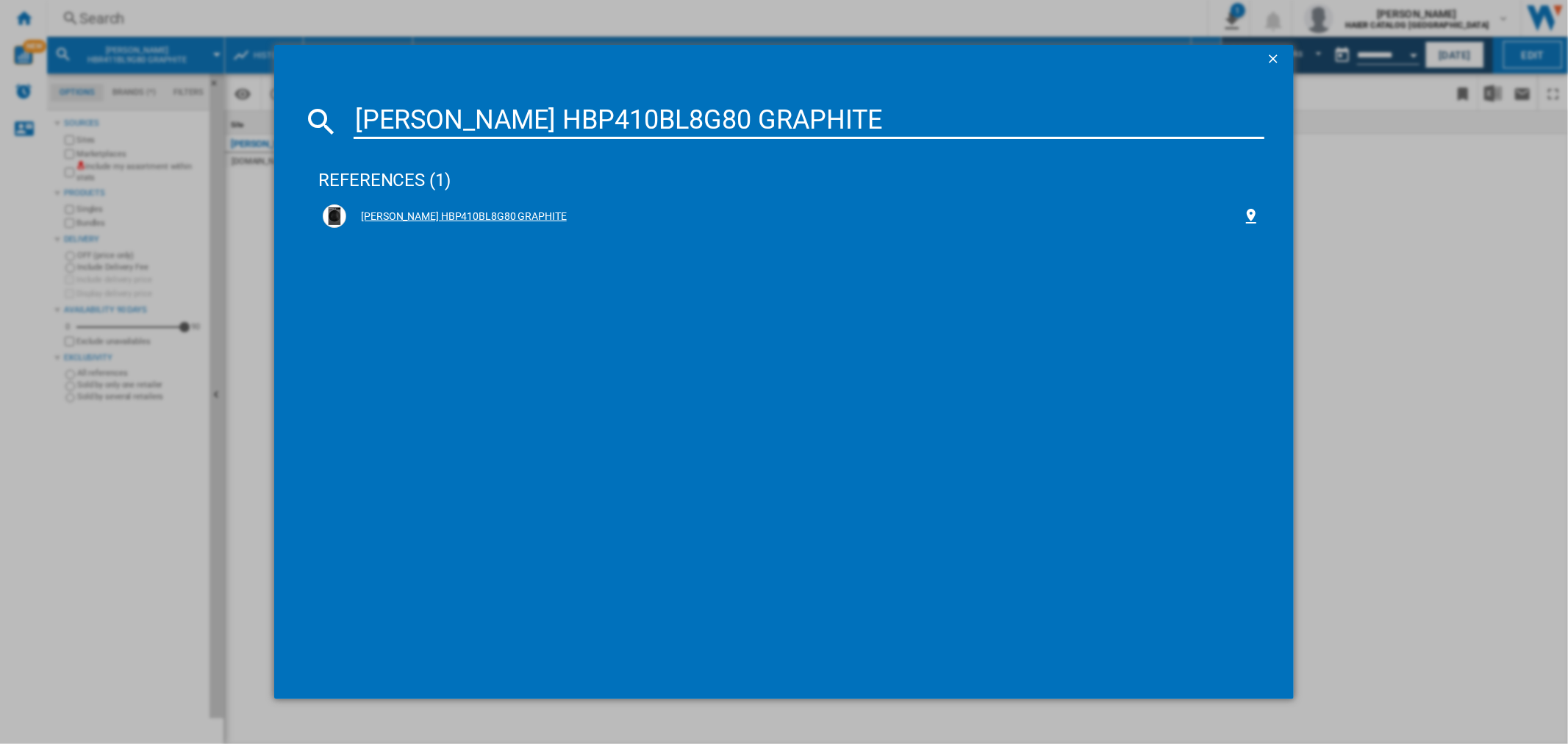
type input "[PERSON_NAME] HBP410BL8G80 GRAPHITE"
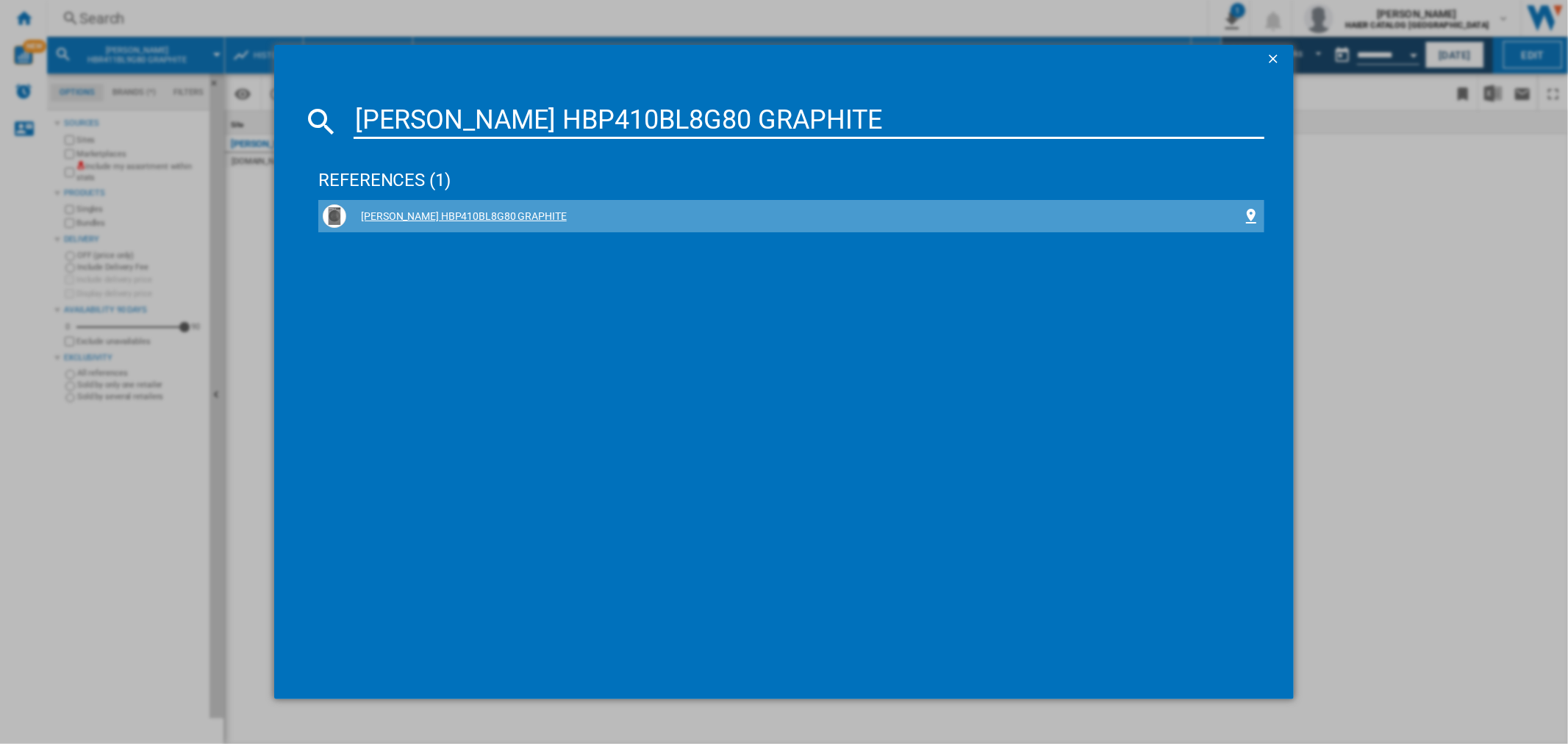
click at [431, 213] on div "[PERSON_NAME] HBP410BL8G80 GRAPHITE" at bounding box center [794, 217] width 896 height 15
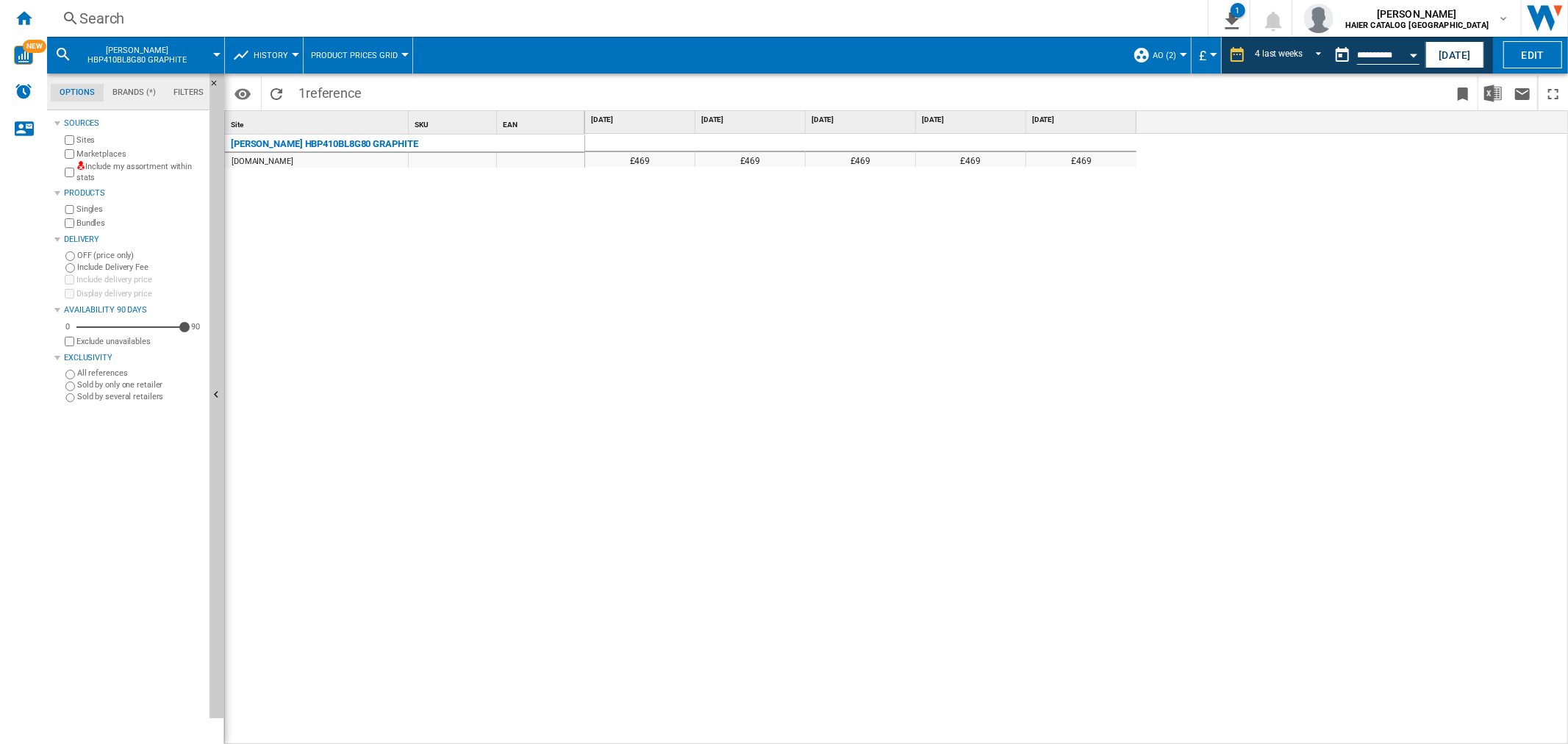
click at [175, 24] on div "Search" at bounding box center [624, 18] width 1091 height 20
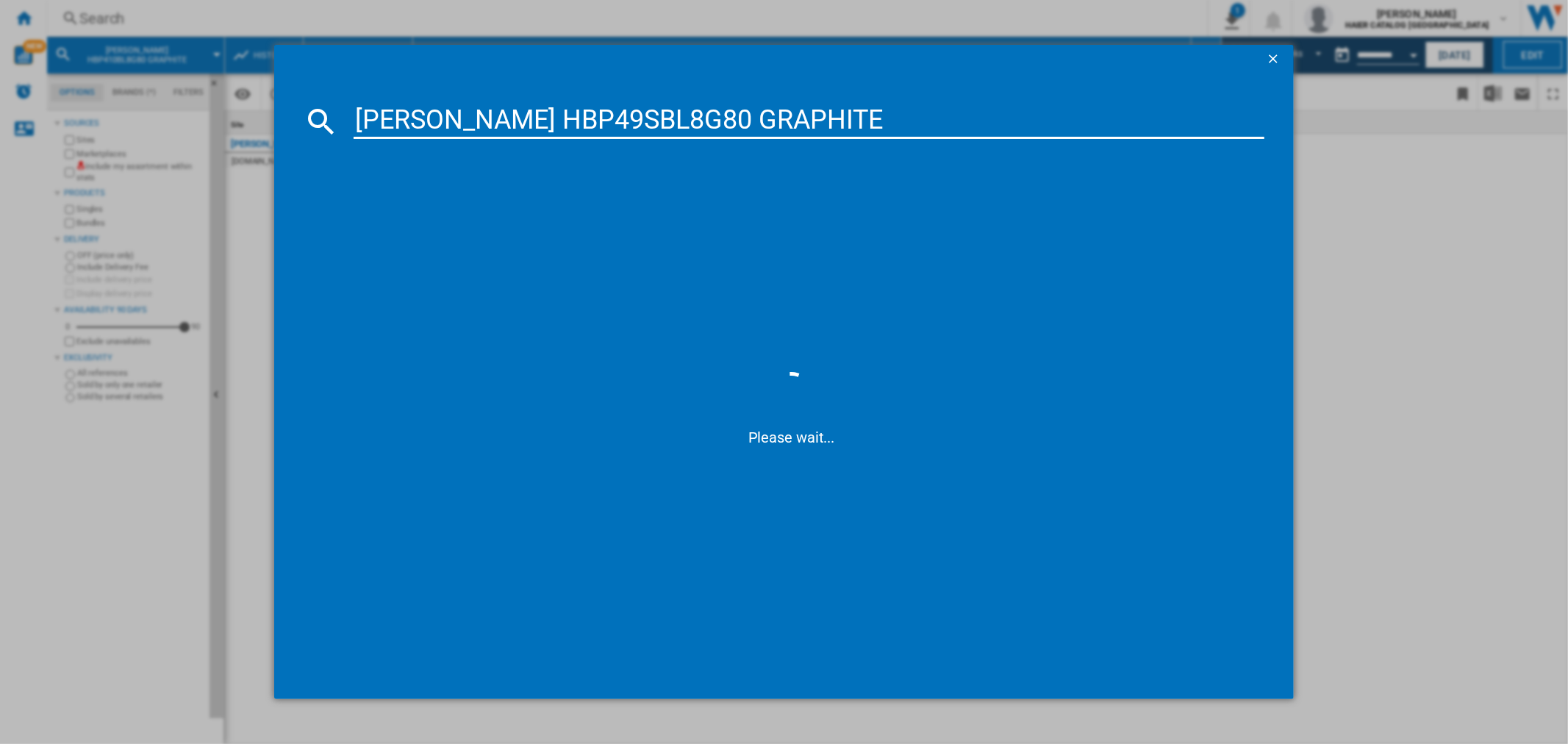
type input "[PERSON_NAME] HBP49SBL8G80 GRAPHITE"
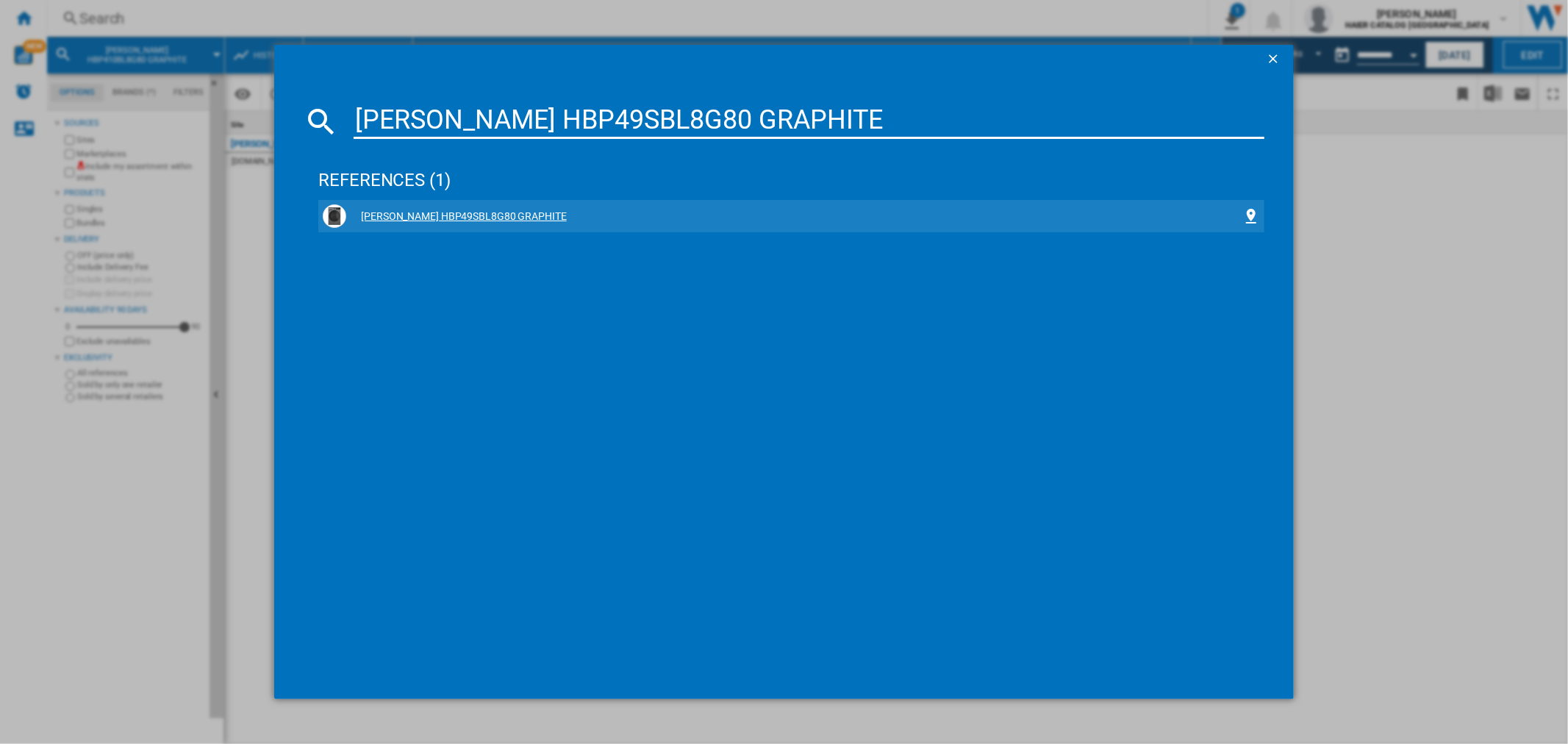
click at [475, 219] on div "[PERSON_NAME] HBP49SBL8G80 GRAPHITE" at bounding box center [794, 217] width 896 height 15
